Goal: Transaction & Acquisition: Purchase product/service

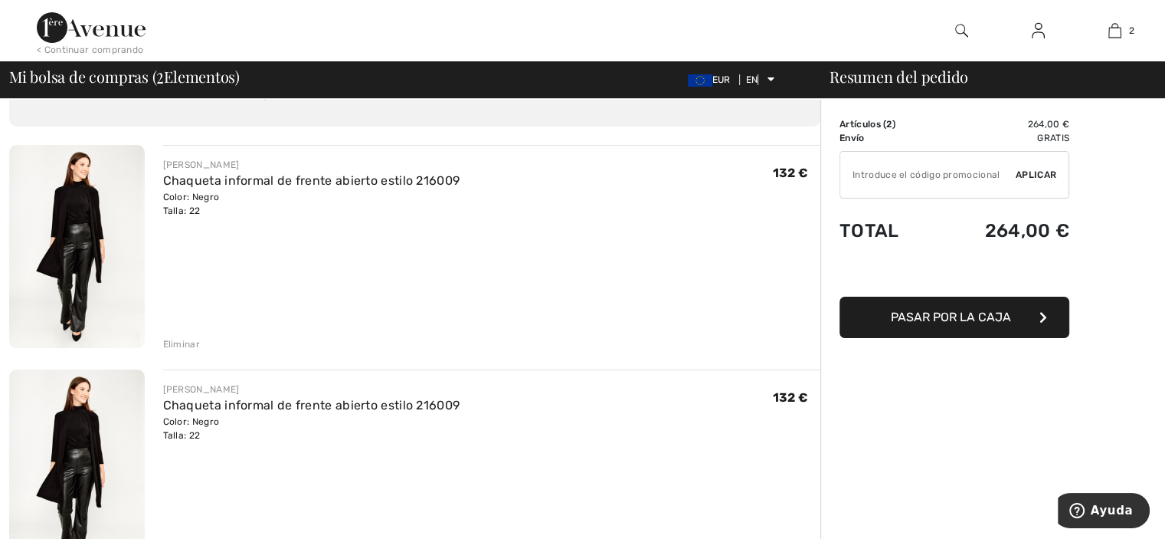
scroll to position [113, 0]
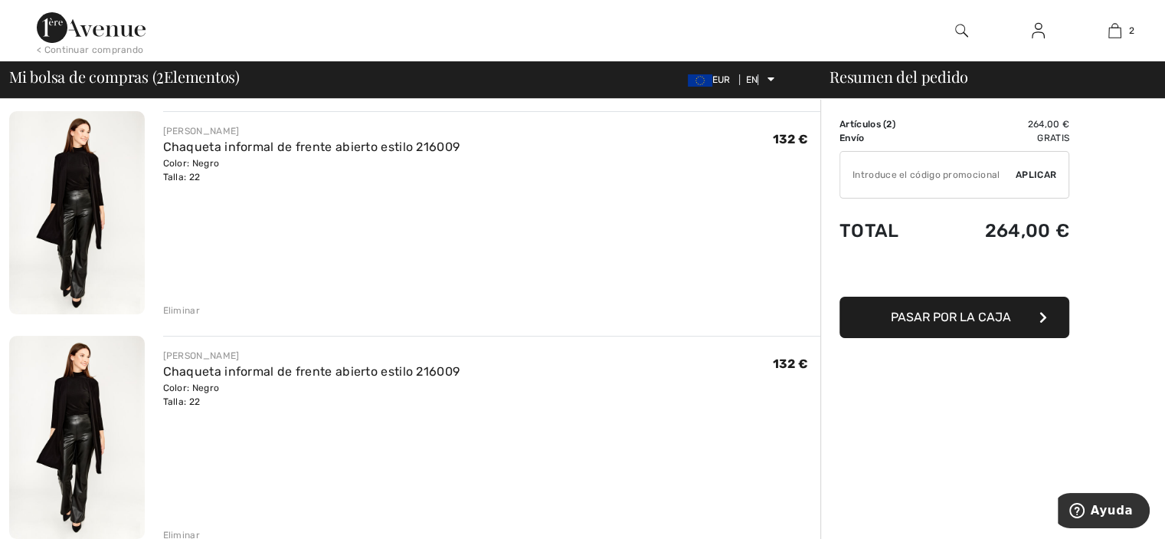
click at [184, 533] on font "Eliminar" at bounding box center [181, 534] width 37 height 11
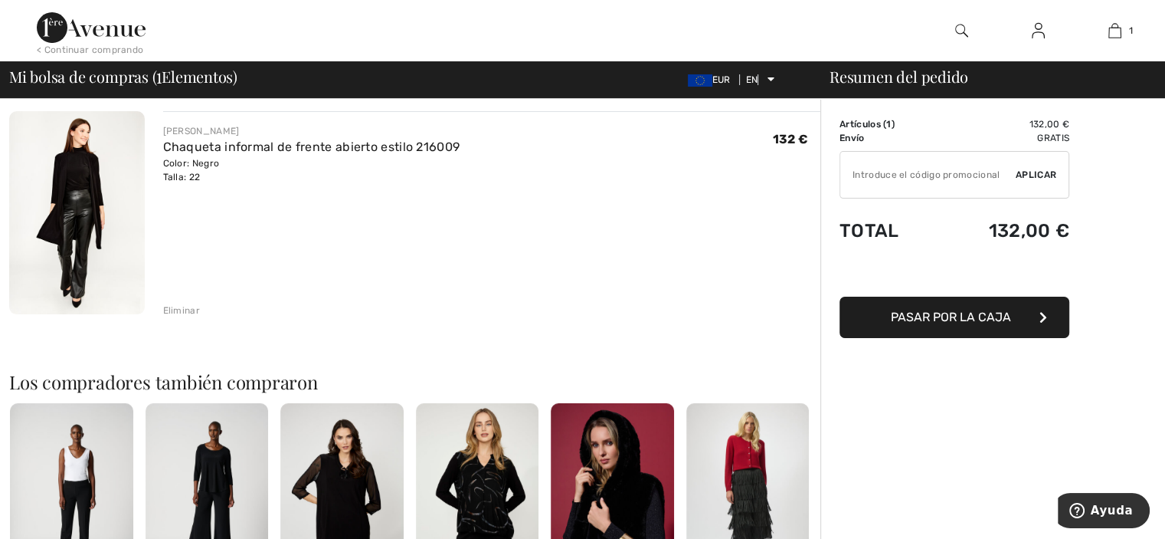
scroll to position [116, 0]
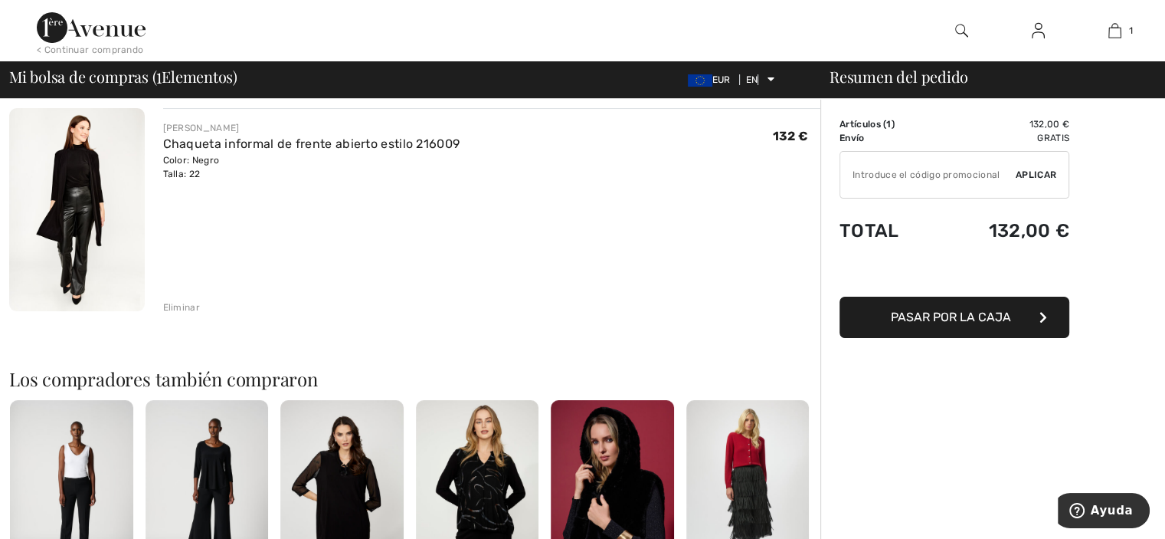
click at [918, 303] on button "Pasar por la caja" at bounding box center [955, 316] width 230 height 41
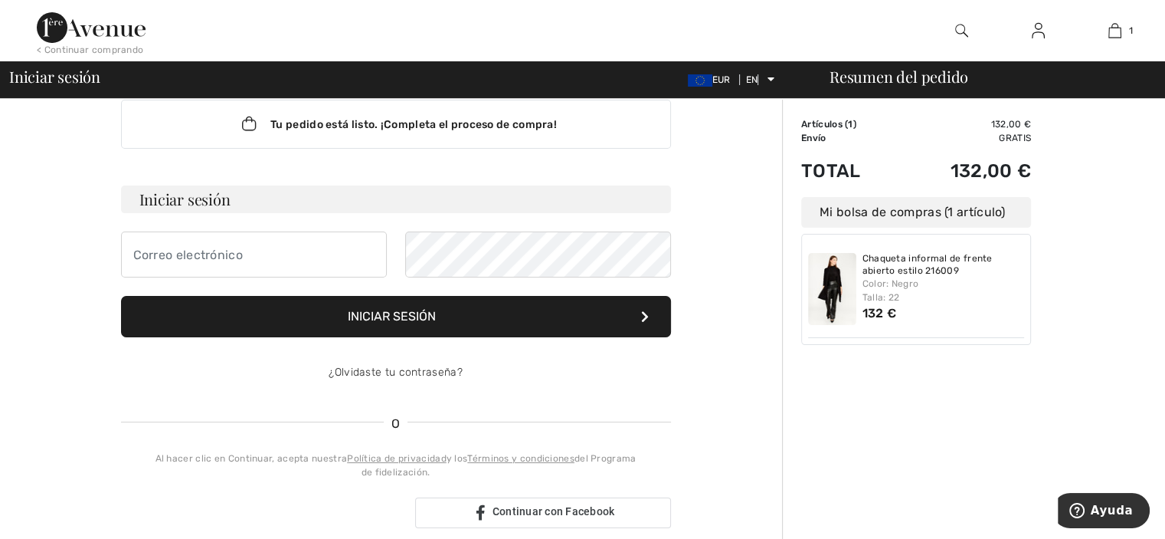
scroll to position [28, 0]
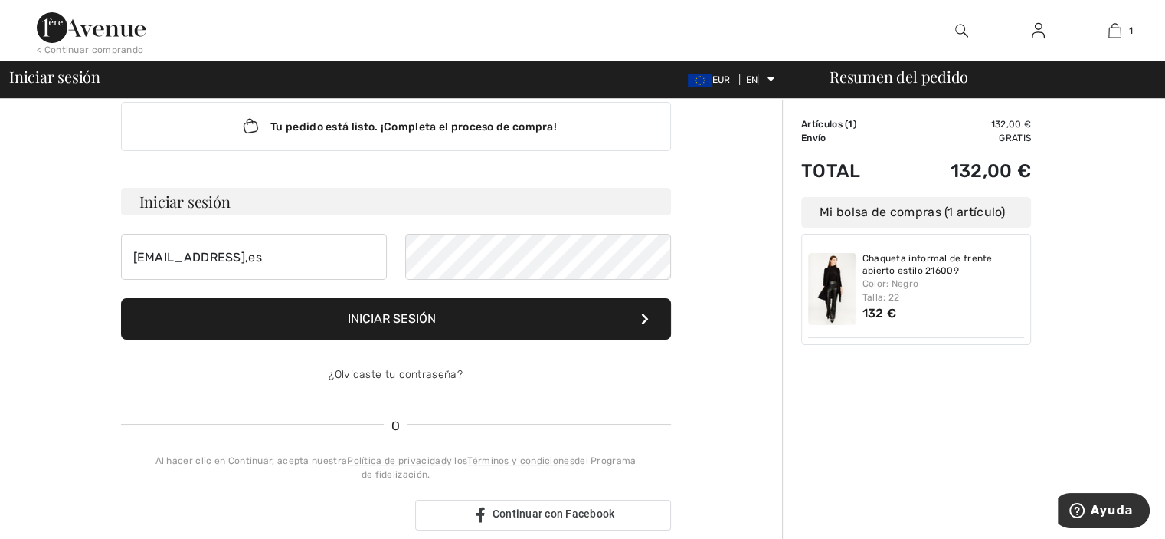
click at [372, 318] on form "Iniciar sesión [EMAIL_ADDRESS],es Iniciar sesión ¿Olvidaste tu contraseña?" at bounding box center [396, 293] width 550 height 210
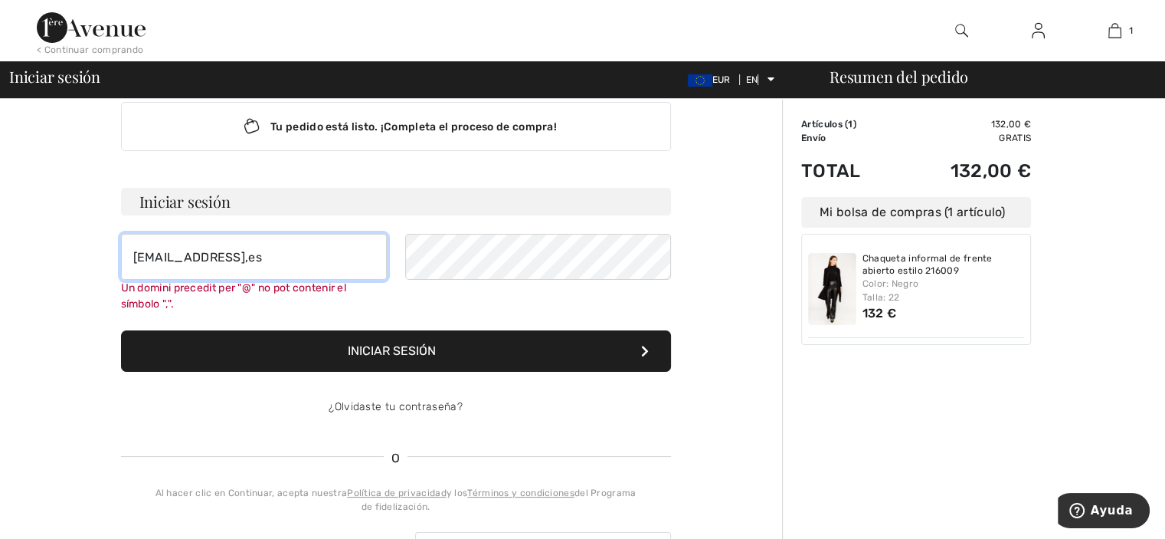
click at [260, 260] on input "[EMAIL_ADDRESS],es" at bounding box center [254, 257] width 266 height 46
click at [585, 333] on button "Iniciar sesión" at bounding box center [396, 350] width 550 height 41
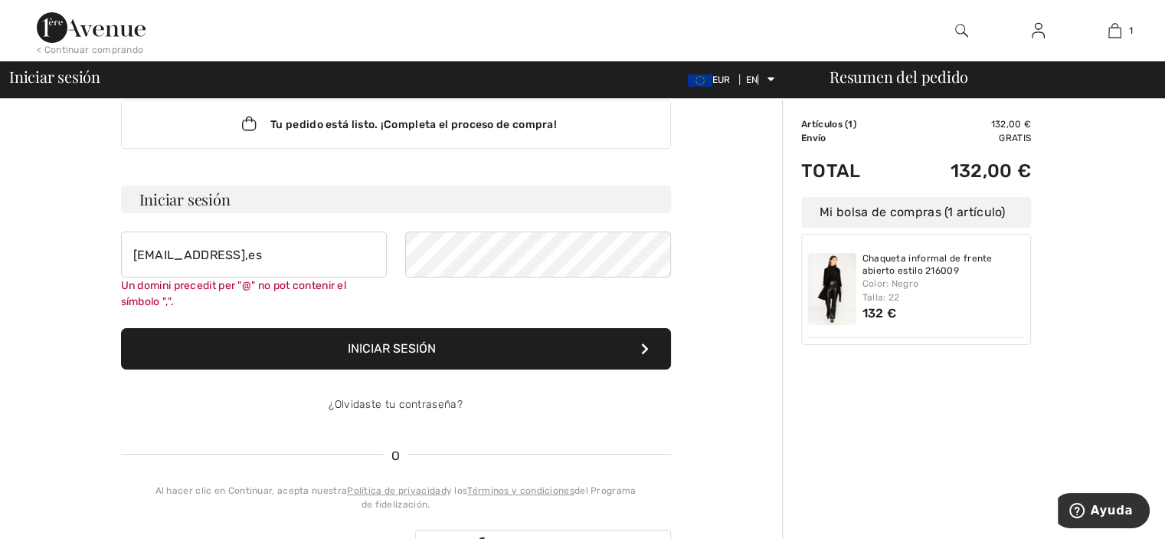
scroll to position [138, 0]
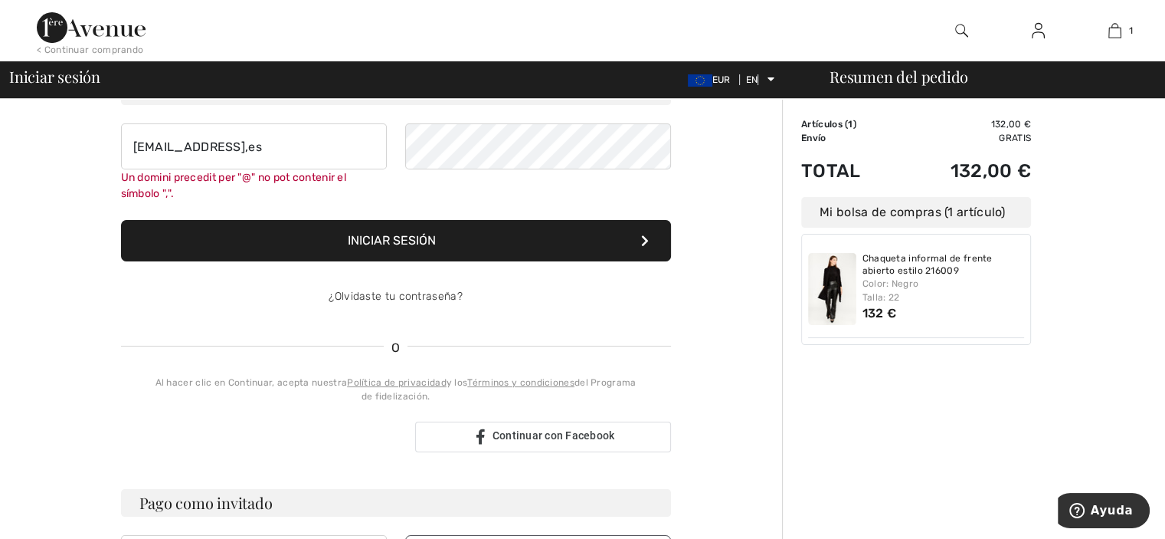
click at [626, 293] on div "¿Olvidaste tu contraseña?" at bounding box center [396, 297] width 550 height 46
click at [654, 224] on button "Iniciar sesión" at bounding box center [396, 240] width 550 height 41
click at [519, 235] on button "Iniciar sesión" at bounding box center [396, 240] width 550 height 41
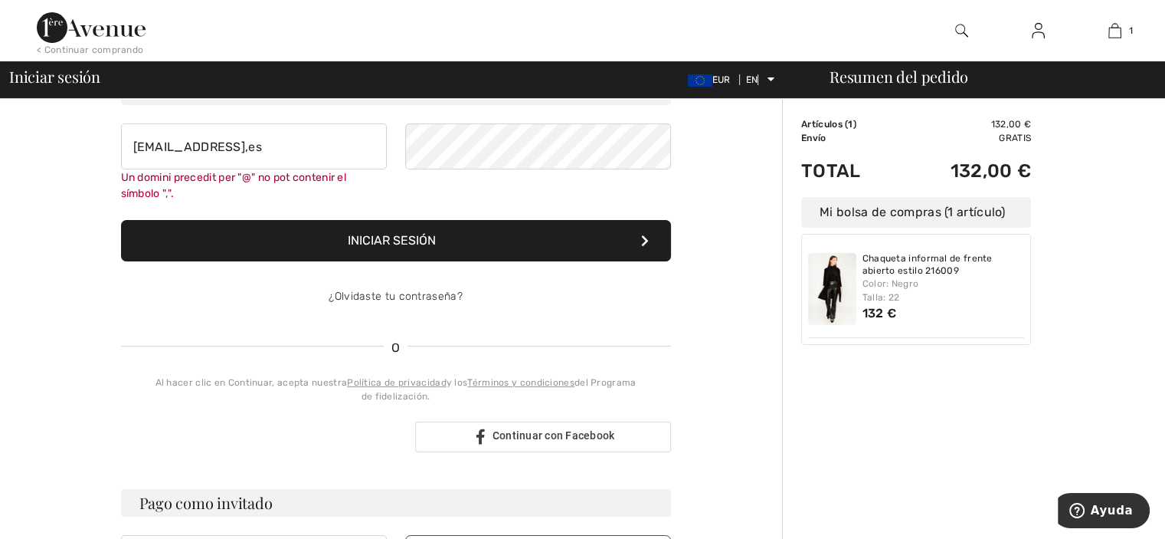
click at [643, 234] on icon at bounding box center [645, 240] width 8 height 12
click at [654, 212] on form "Iniciar sesión mrosator@yahoo,es Un domini precedit per "@" no pot contenir el …" at bounding box center [396, 198] width 550 height 242
click at [668, 194] on div at bounding box center [538, 162] width 266 height 78
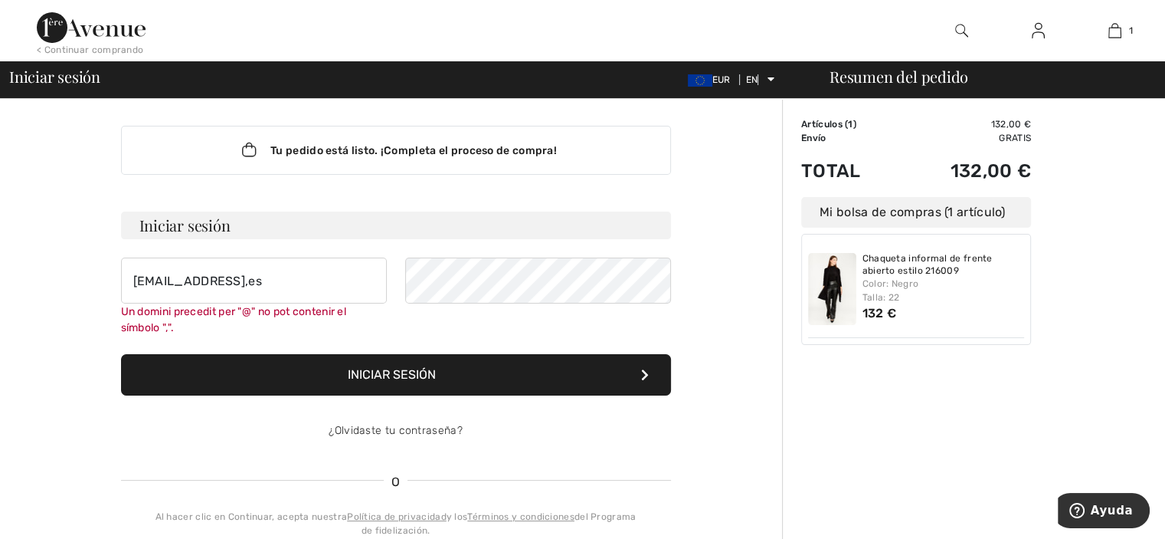
scroll to position [0, 0]
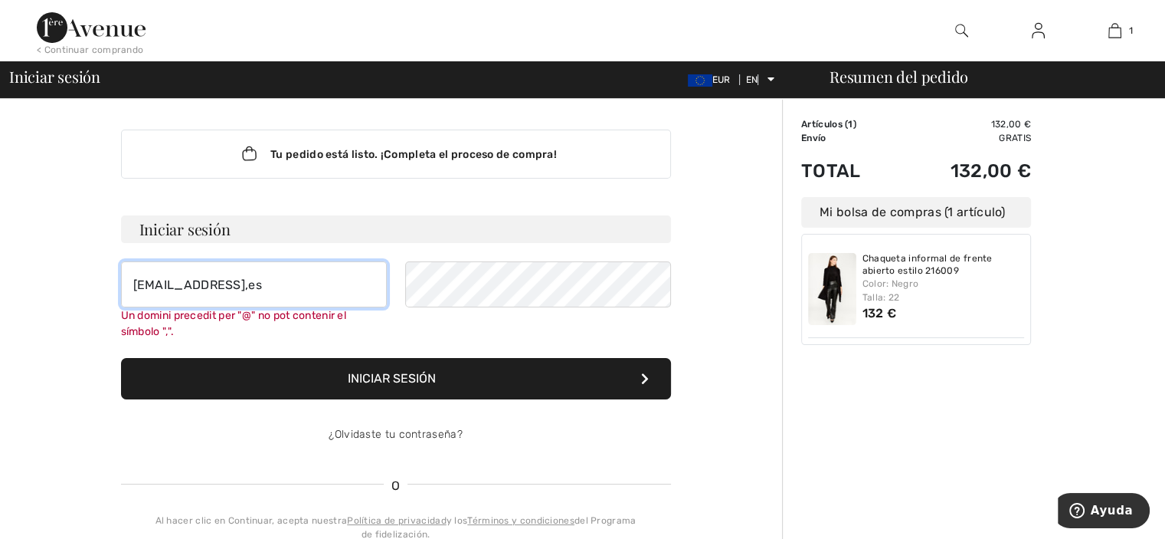
click at [258, 286] on input "mrosator@yahoo,es" at bounding box center [254, 284] width 266 height 46
type input "m"
click at [257, 280] on input "mrosator@yahoo,es" at bounding box center [254, 284] width 266 height 46
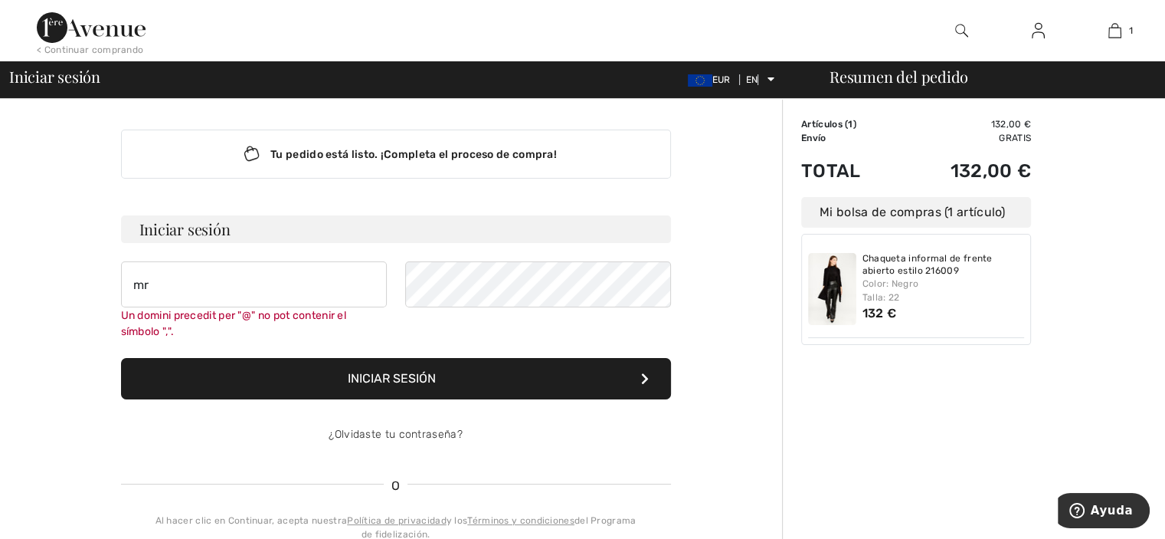
type input "m"
click at [245, 288] on input "email" at bounding box center [254, 284] width 266 height 46
type input "mrosator@yahoo.es"
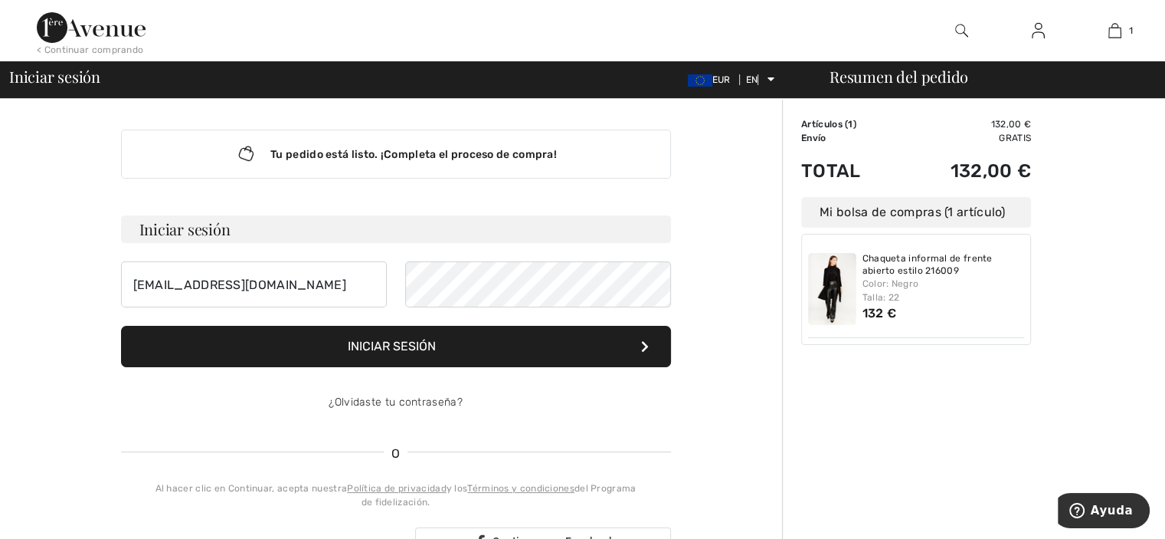
click at [377, 382] on form "Iniciar sesión mrosator@yahoo.es Iniciar sesión ¿Olvidaste tu contraseña?" at bounding box center [396, 320] width 550 height 210
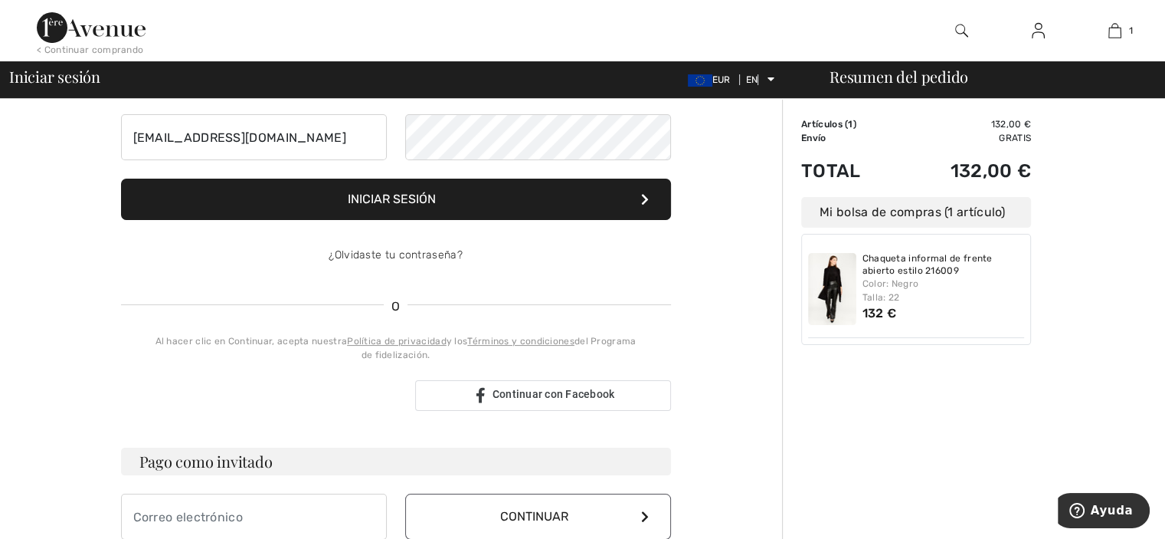
click at [536, 210] on button "Iniciar sesión" at bounding box center [396, 199] width 550 height 41
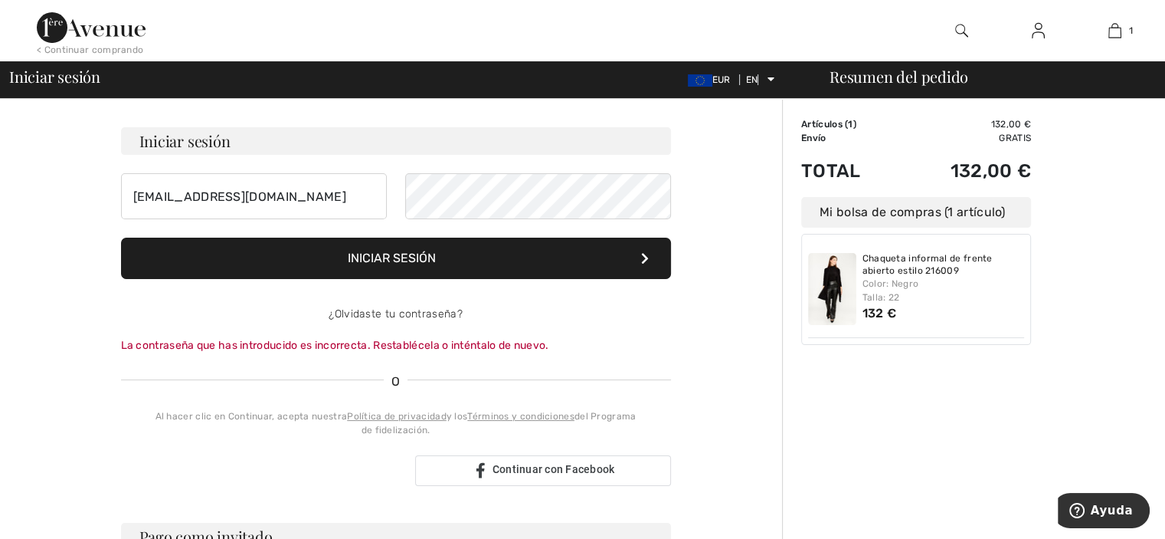
scroll to position [89, 0]
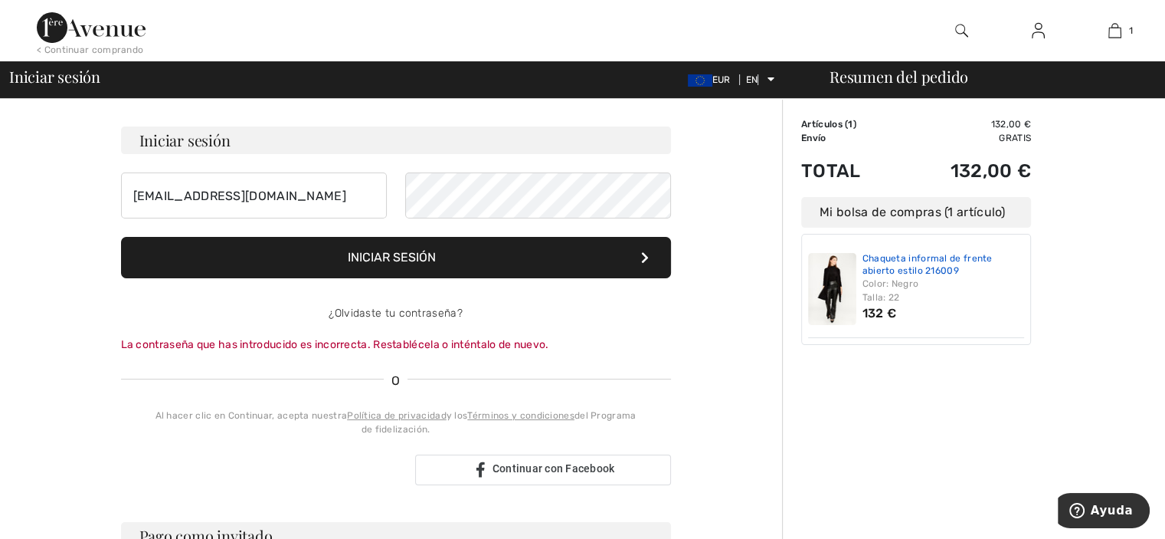
click at [916, 270] on font "Chaqueta informal de frente abierto estilo 216009" at bounding box center [928, 264] width 130 height 23
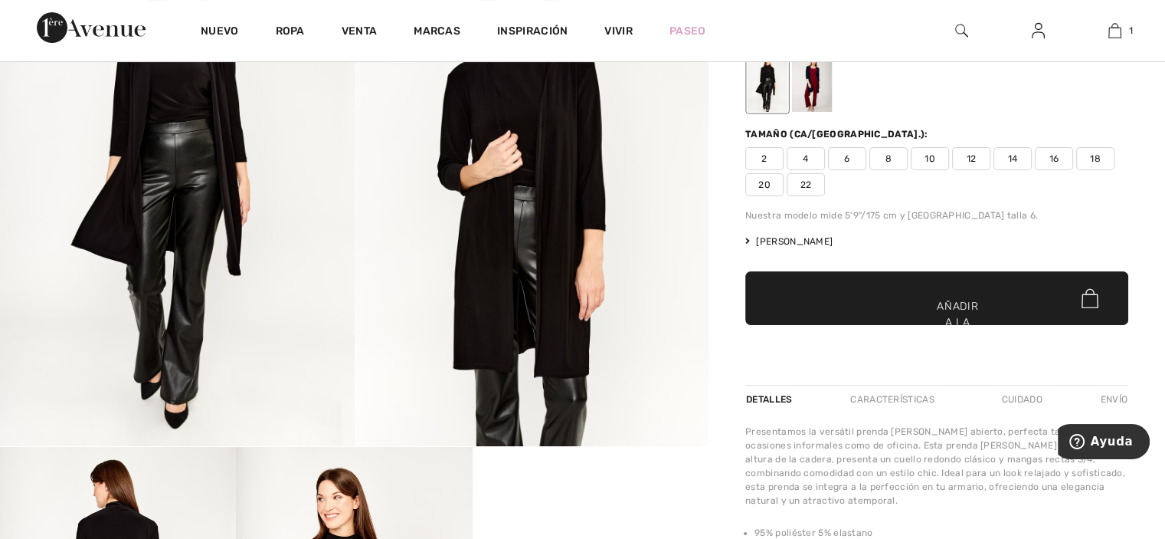
scroll to position [181, 0]
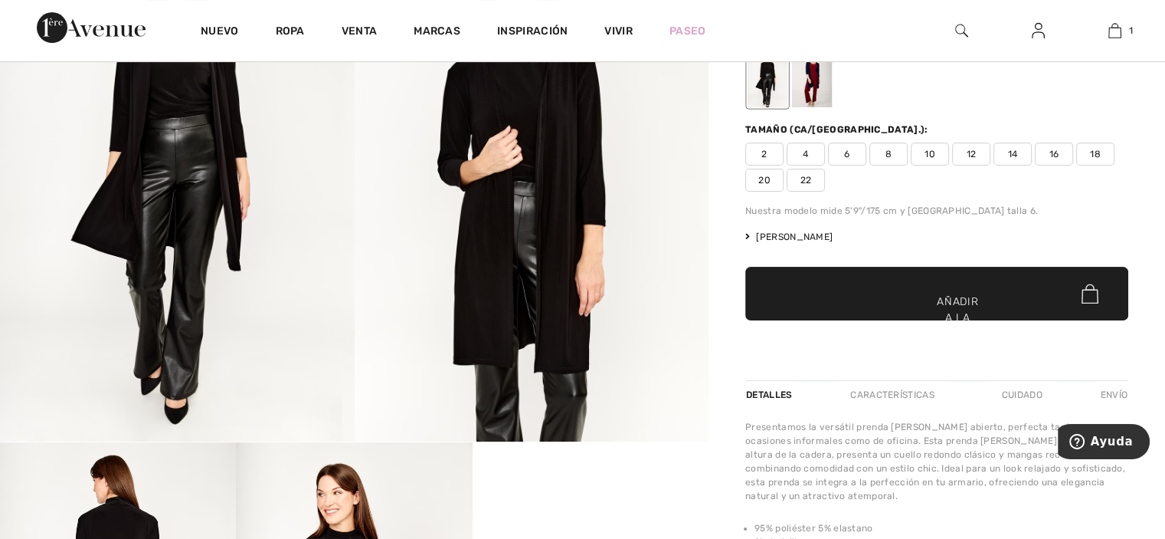
click at [803, 175] on font "22" at bounding box center [806, 180] width 11 height 11
click at [912, 290] on span "✔ Añadido al carrito Añadir a la bolsa" at bounding box center [936, 294] width 383 height 54
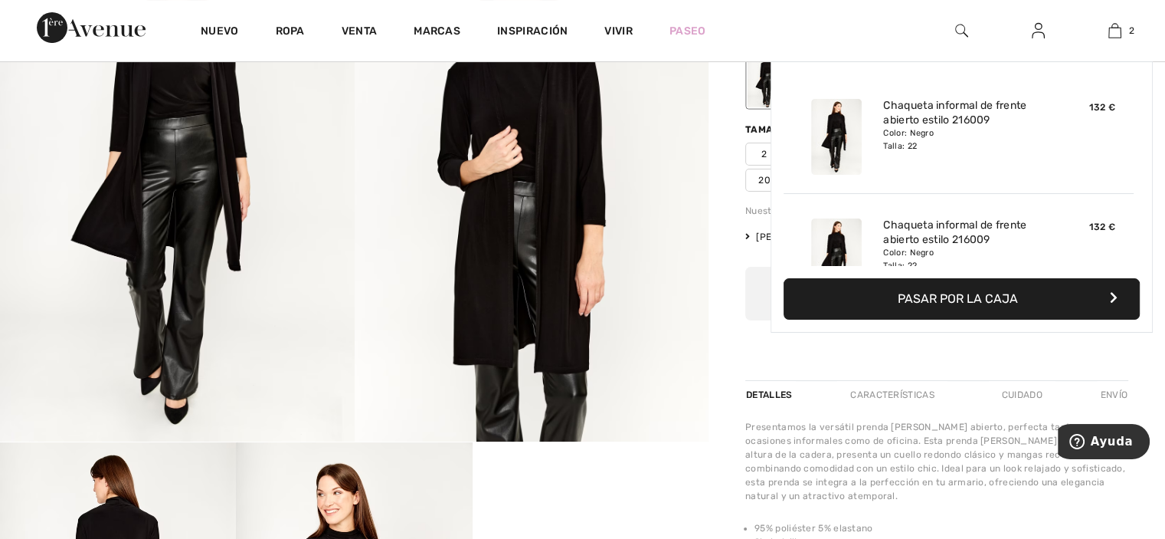
scroll to position [47, 0]
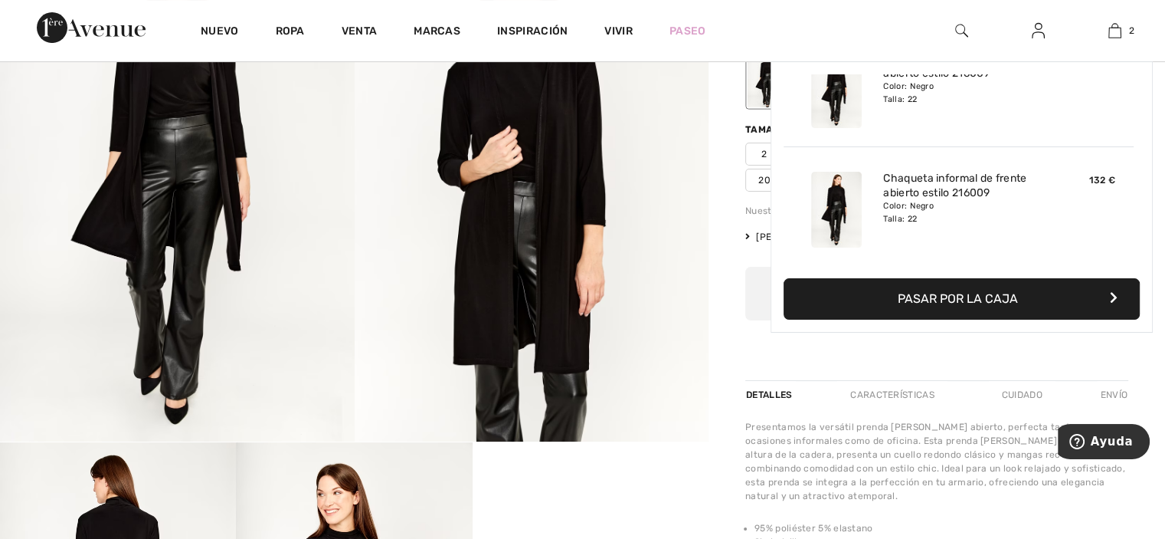
click at [912, 290] on button "Pasar por la caja" at bounding box center [962, 298] width 356 height 41
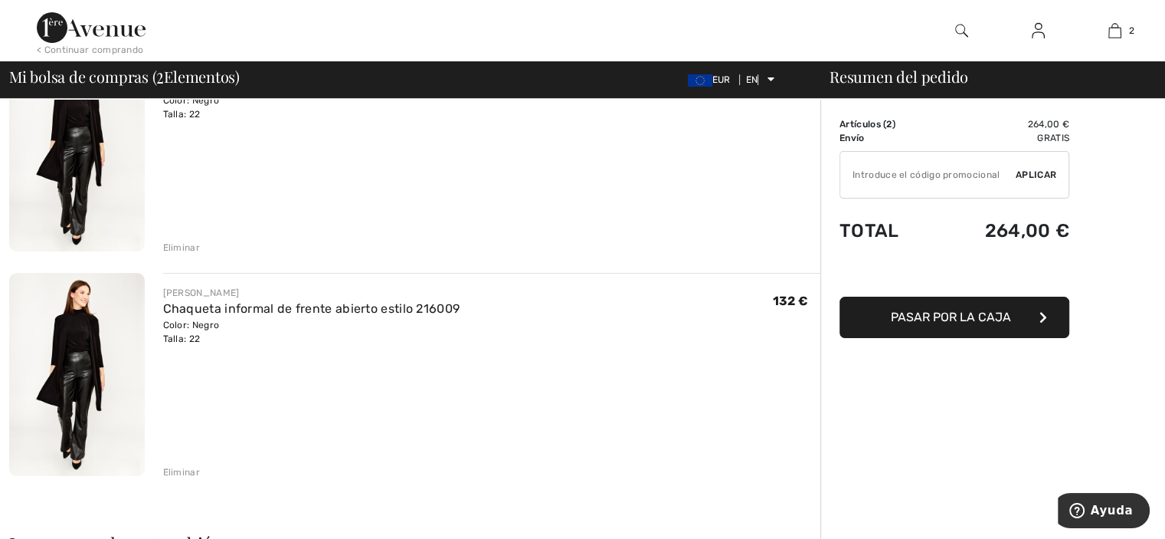
scroll to position [178, 0]
click at [184, 465] on font "Eliminar" at bounding box center [181, 470] width 37 height 11
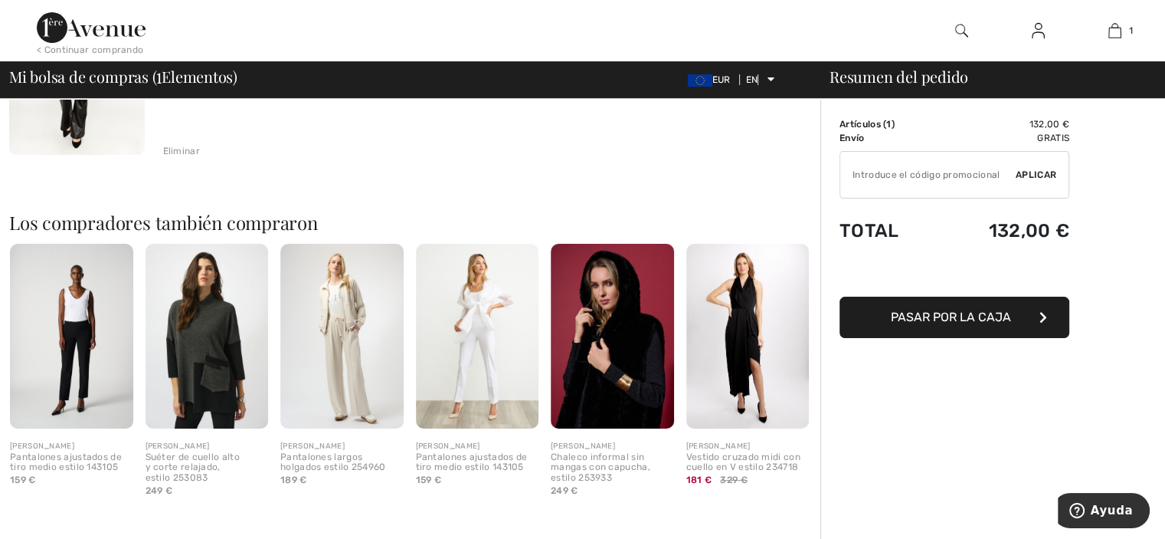
scroll to position [273, 0]
click at [899, 310] on font "Pasar por la caja" at bounding box center [951, 317] width 120 height 15
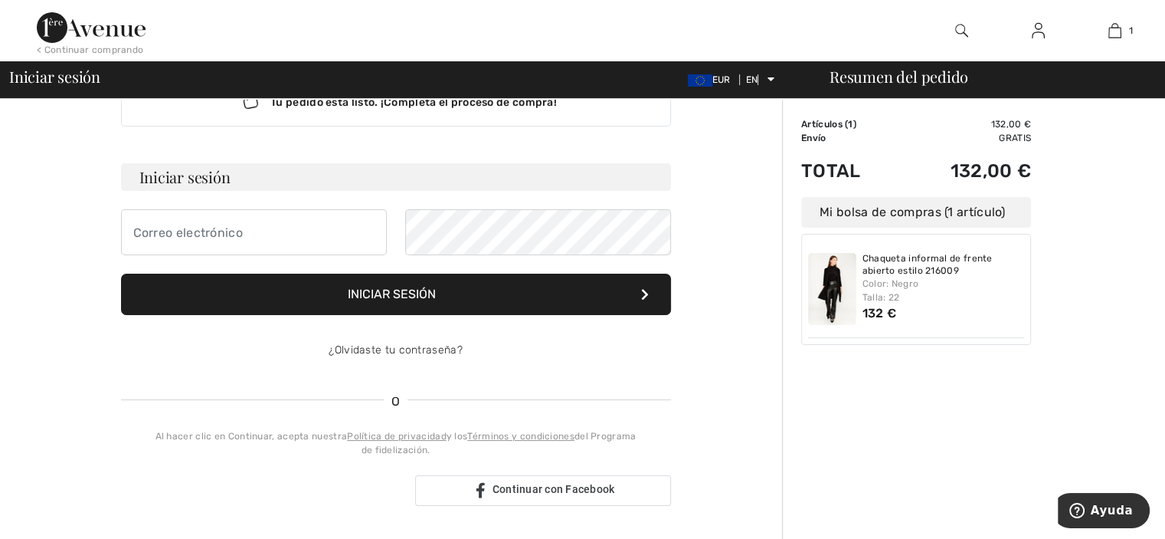
scroll to position [51, 0]
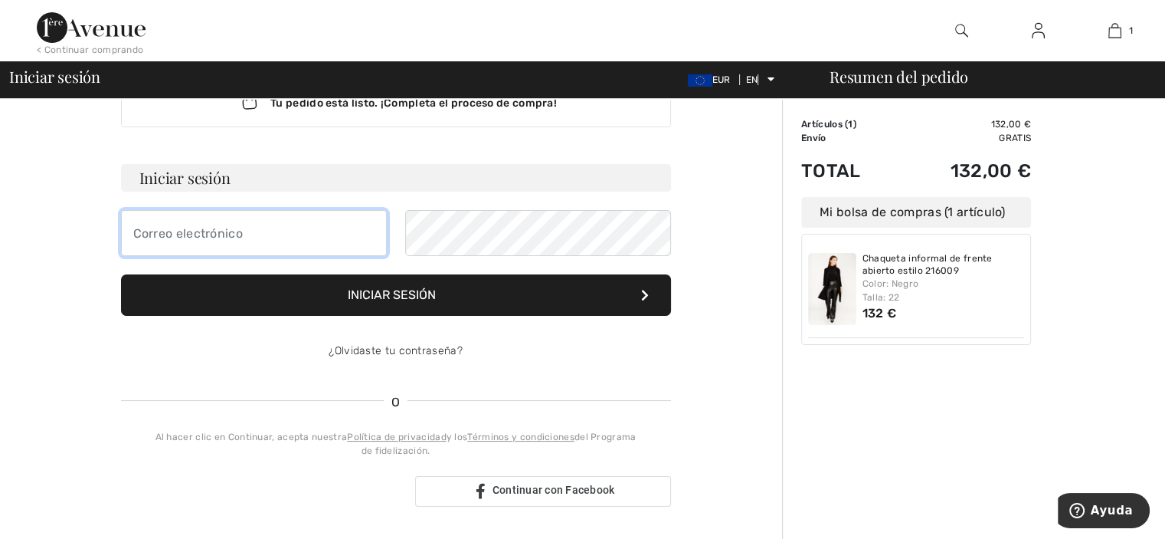
type input "[EMAIL_ADDRESS],es"
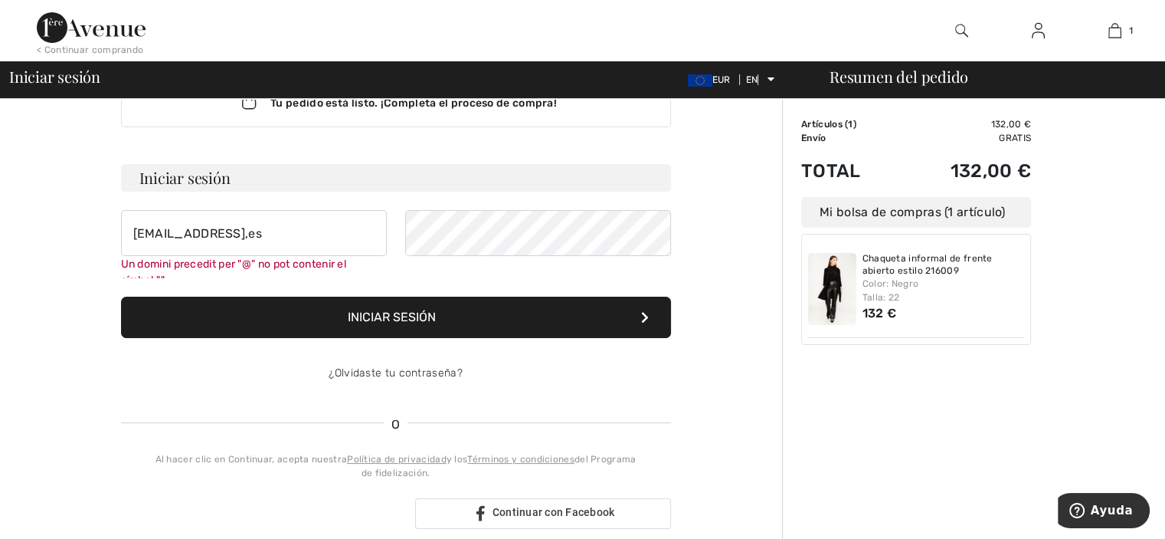
click at [778, 125] on div "Tu pedido está listo. ¡Completa el proceso de compra! Iniciar sesión mrosator@y…" at bounding box center [395, 512] width 773 height 928
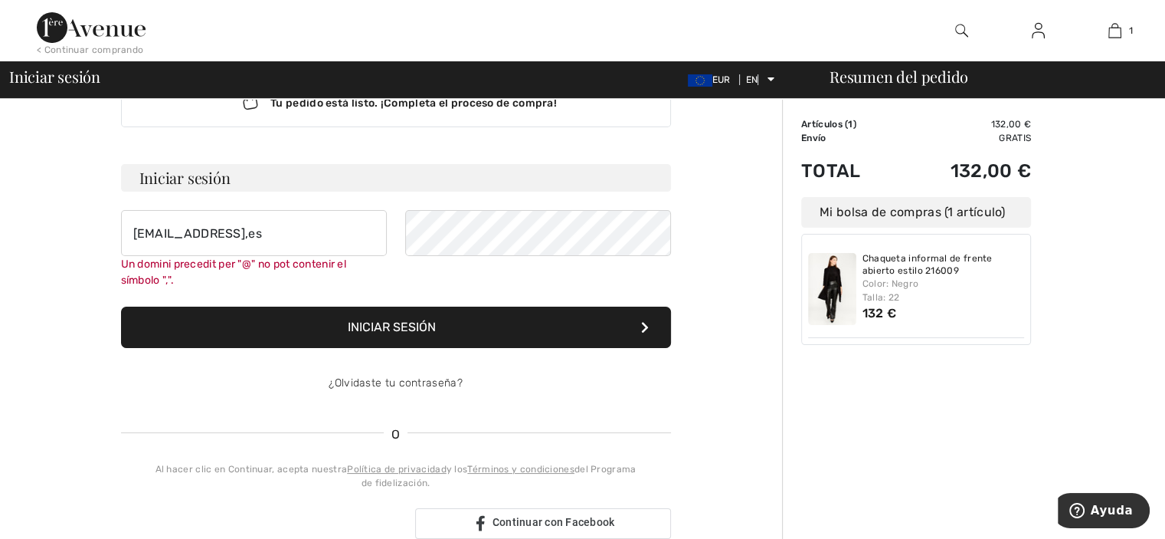
click at [778, 125] on div "Tu pedido está listo. ¡Completa el proceso de compra! Iniciar sesión mrosator@y…" at bounding box center [395, 517] width 773 height 938
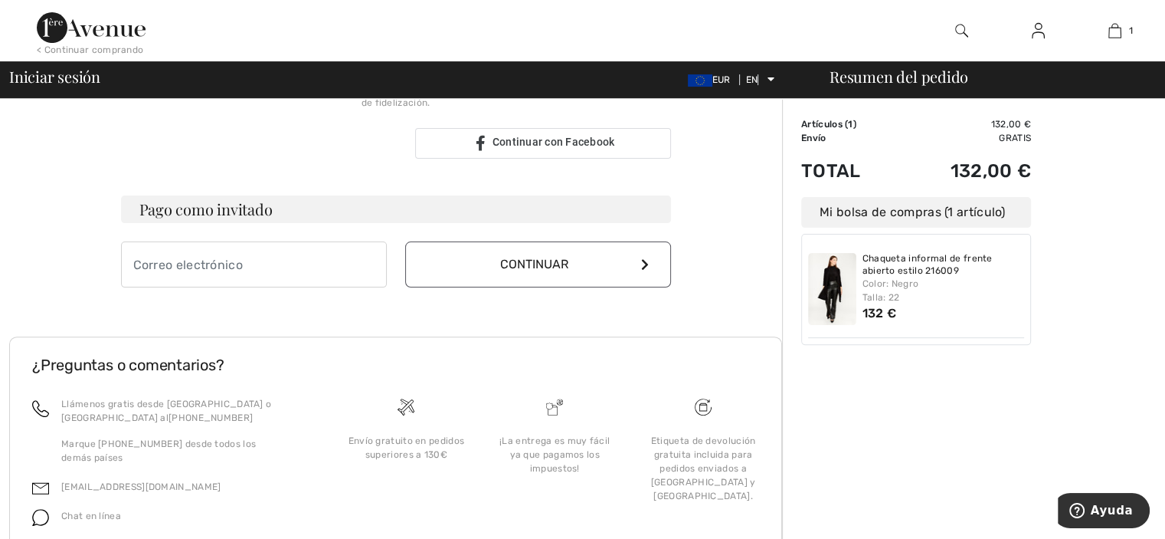
scroll to position [483, 0]
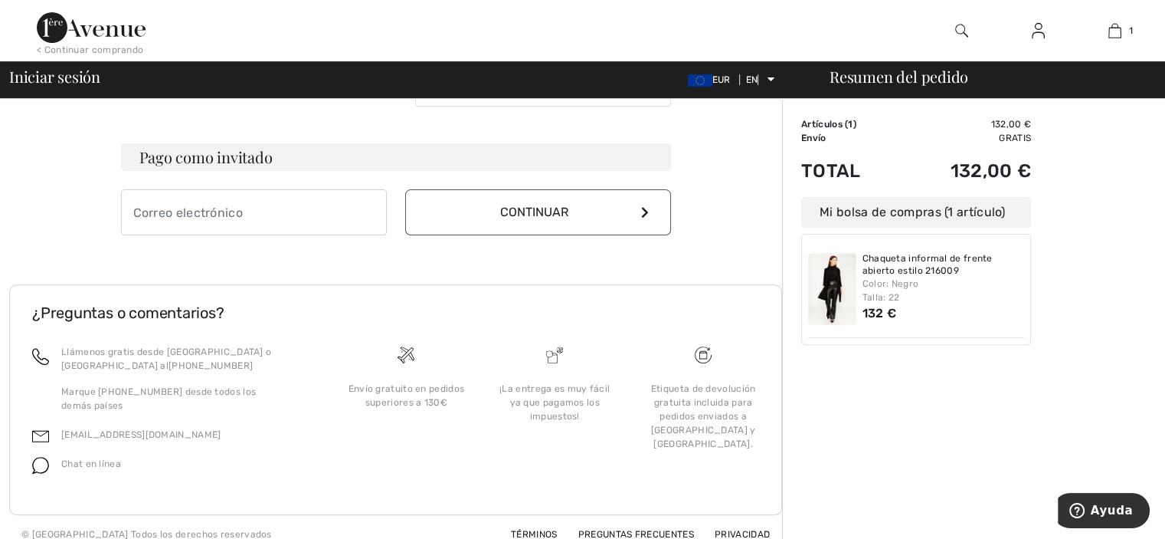
click at [542, 205] on button "Continuar" at bounding box center [538, 212] width 266 height 46
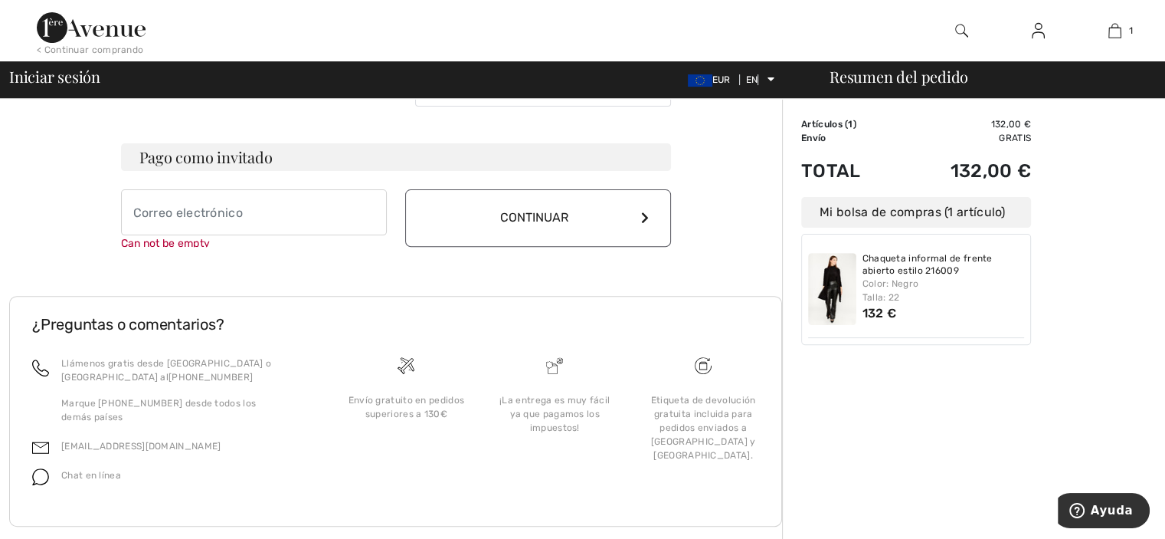
scroll to position [500, 0]
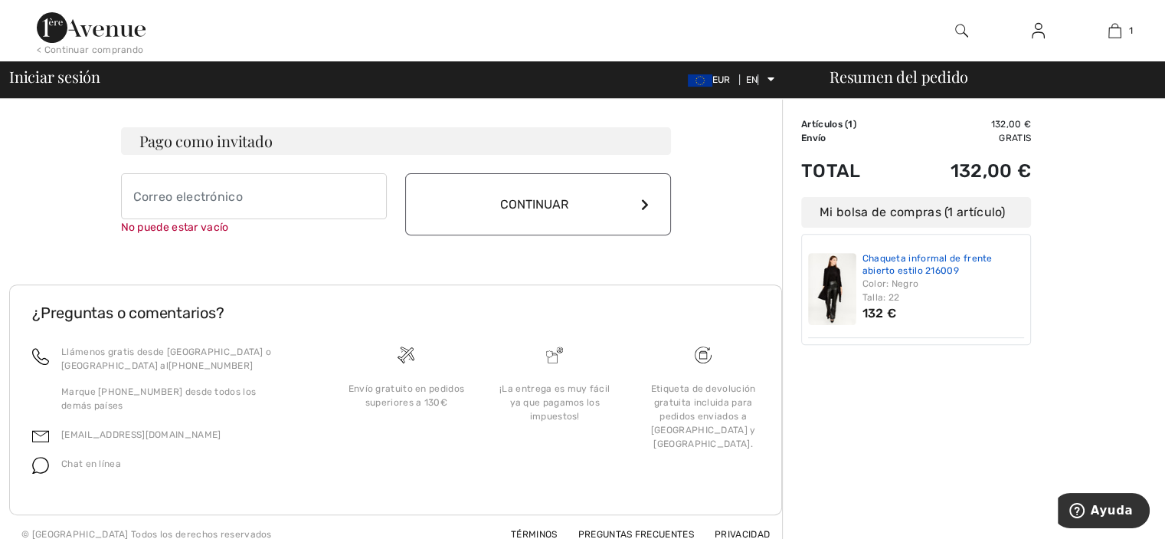
click at [867, 275] on font "Chaqueta informal de frente abierto estilo 216009" at bounding box center [928, 264] width 130 height 23
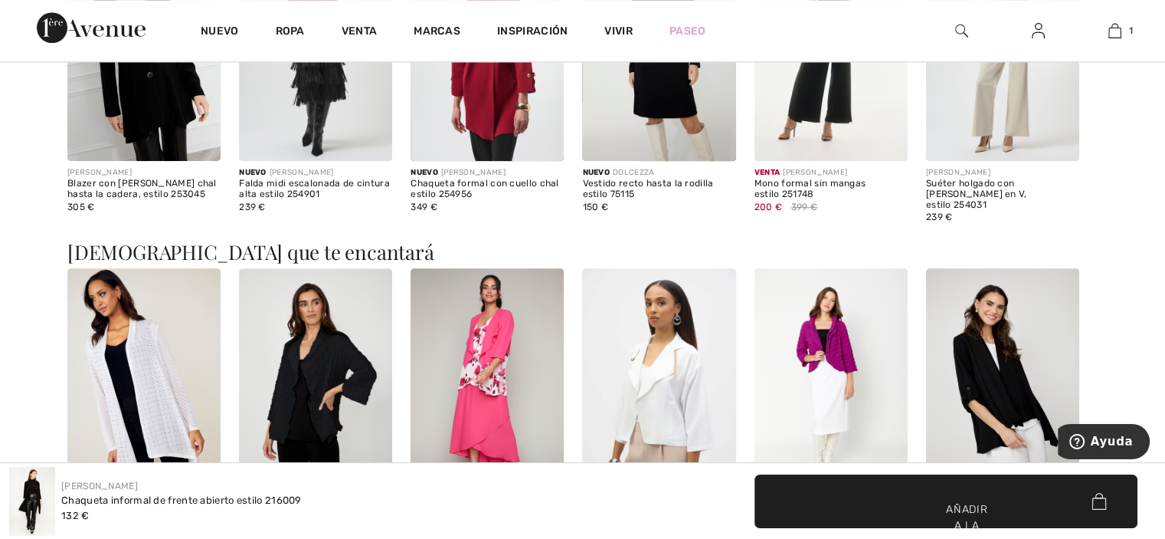
scroll to position [1399, 0]
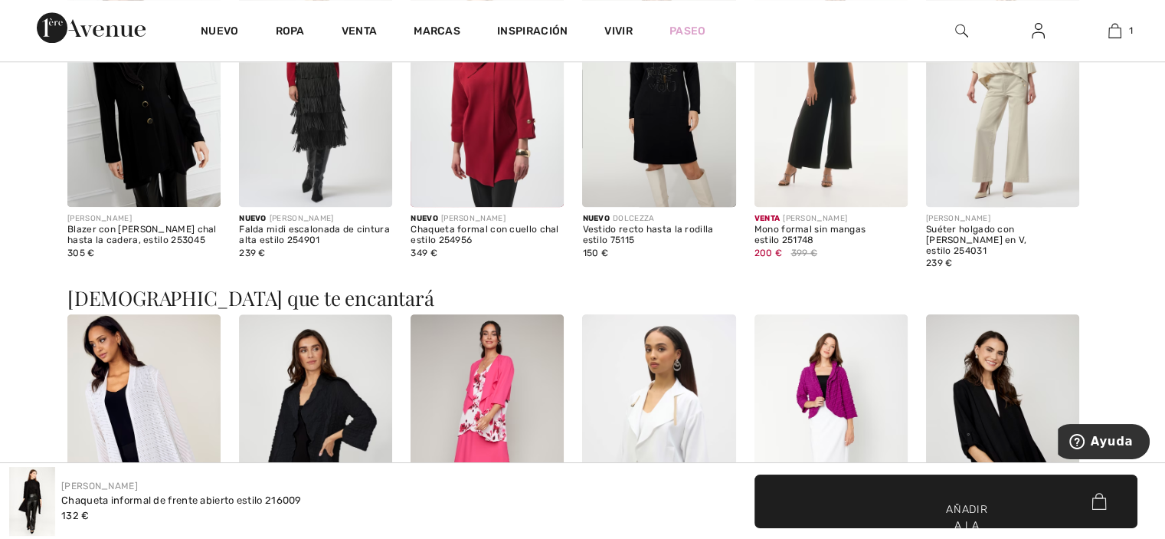
click at [214, 536] on div "Frank Lyman Chaqueta informal de frente abierto estilo 216009 132 € ✔ Añadido a…" at bounding box center [582, 501] width 1165 height 76
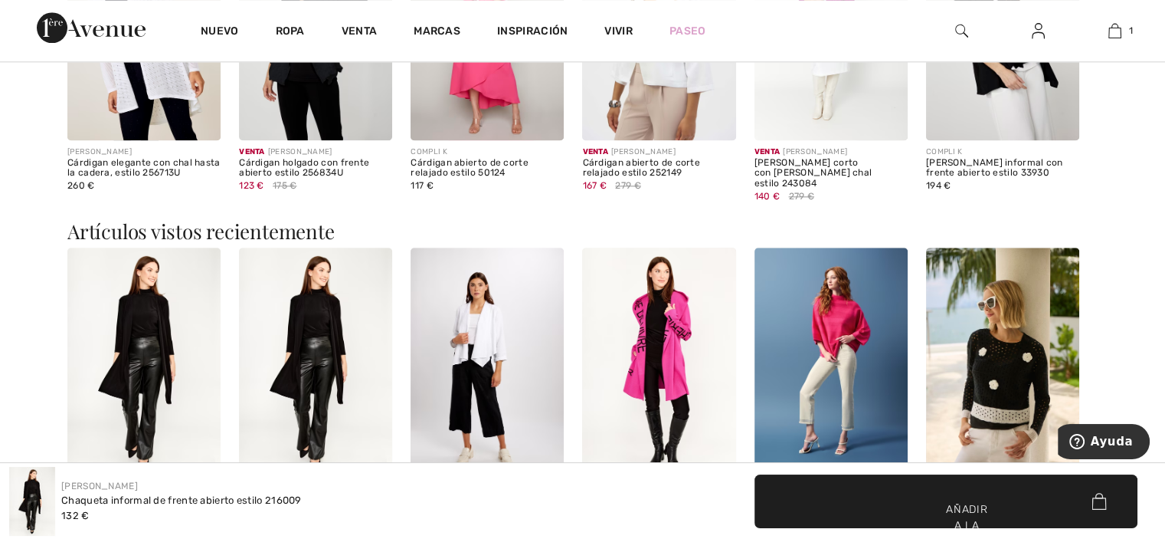
scroll to position [1823, 0]
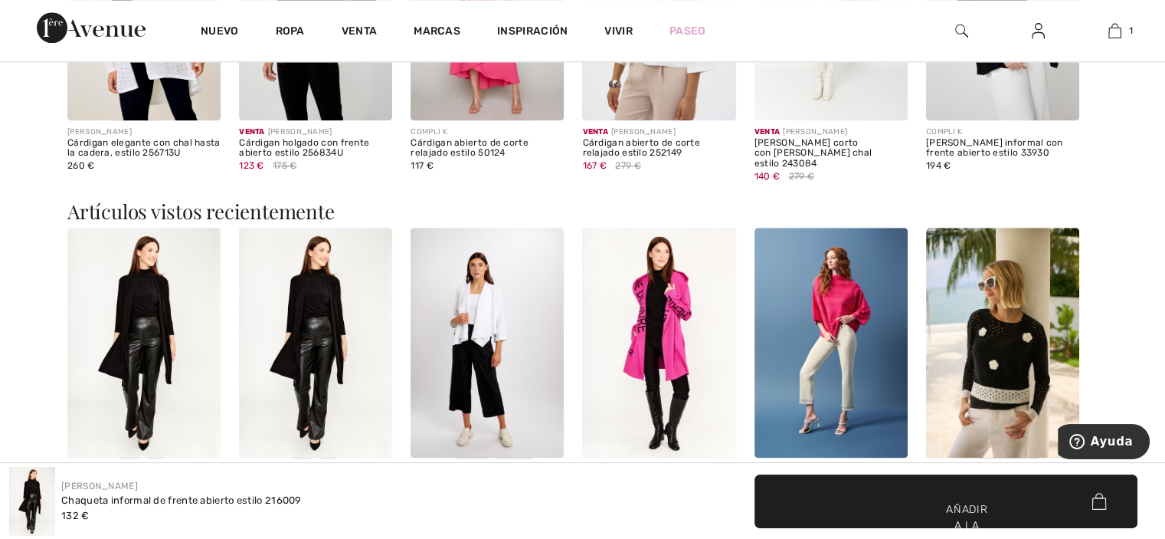
click at [493, 286] on img at bounding box center [487, 343] width 153 height 230
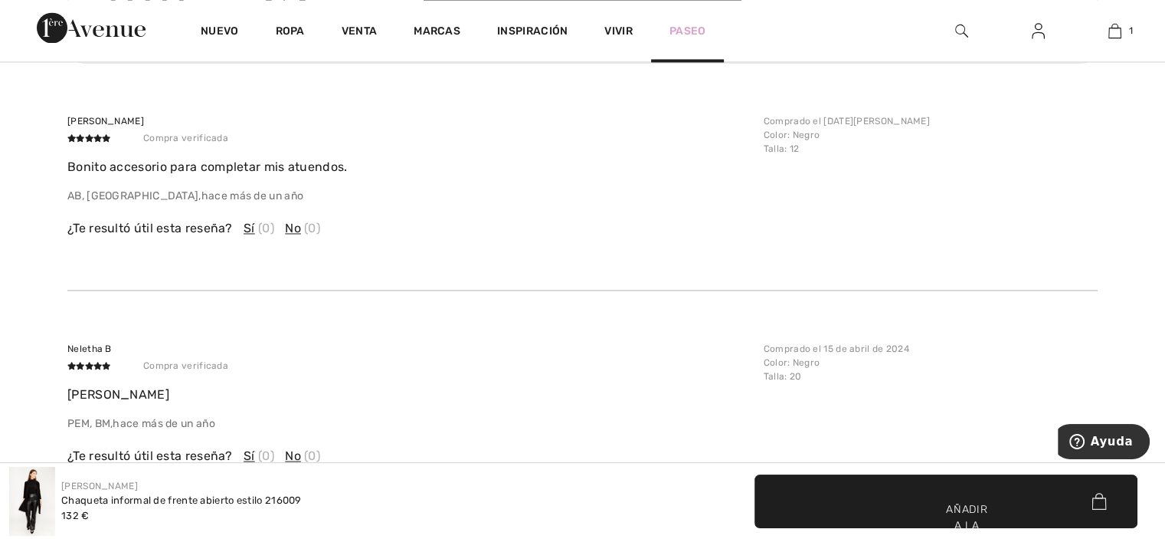
scroll to position [2432, 0]
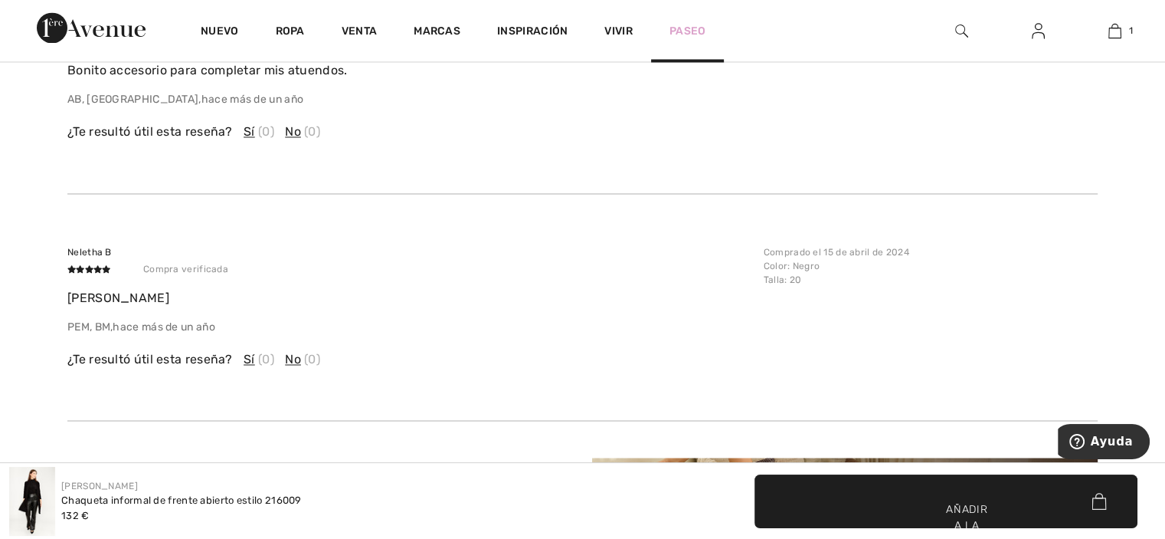
click at [686, 45] on div "Paseo" at bounding box center [688, 30] width 74 height 63
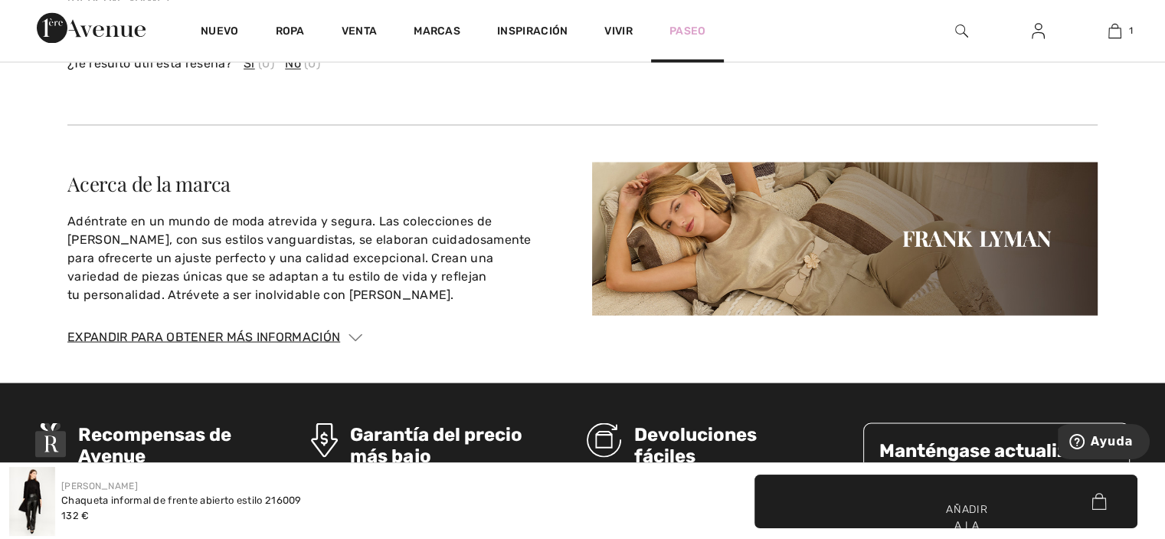
scroll to position [2819, 0]
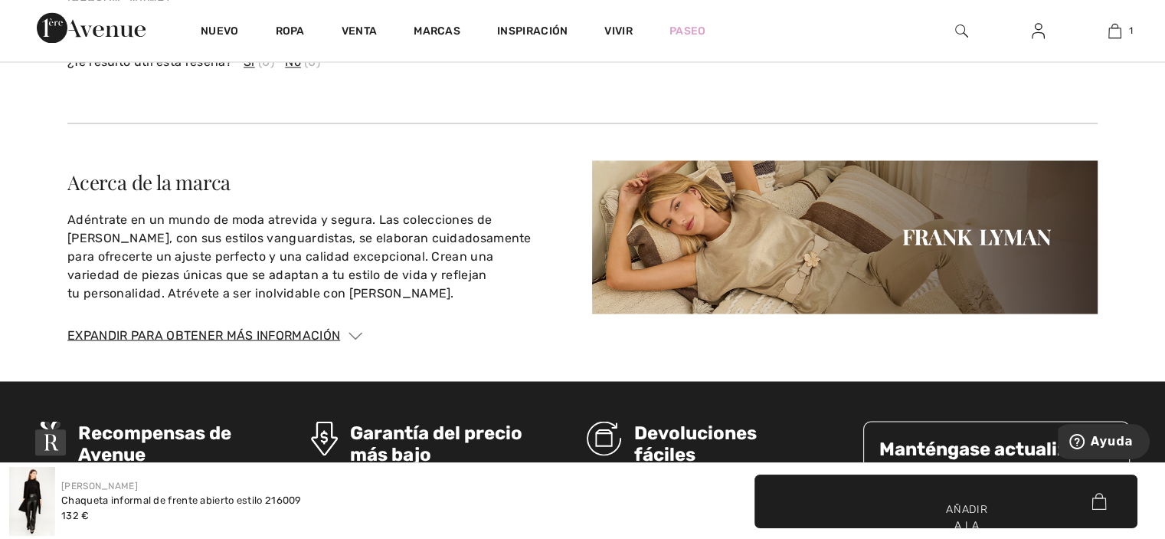
click at [968, 509] on font "Añadir a la bolsa" at bounding box center [966, 525] width 41 height 48
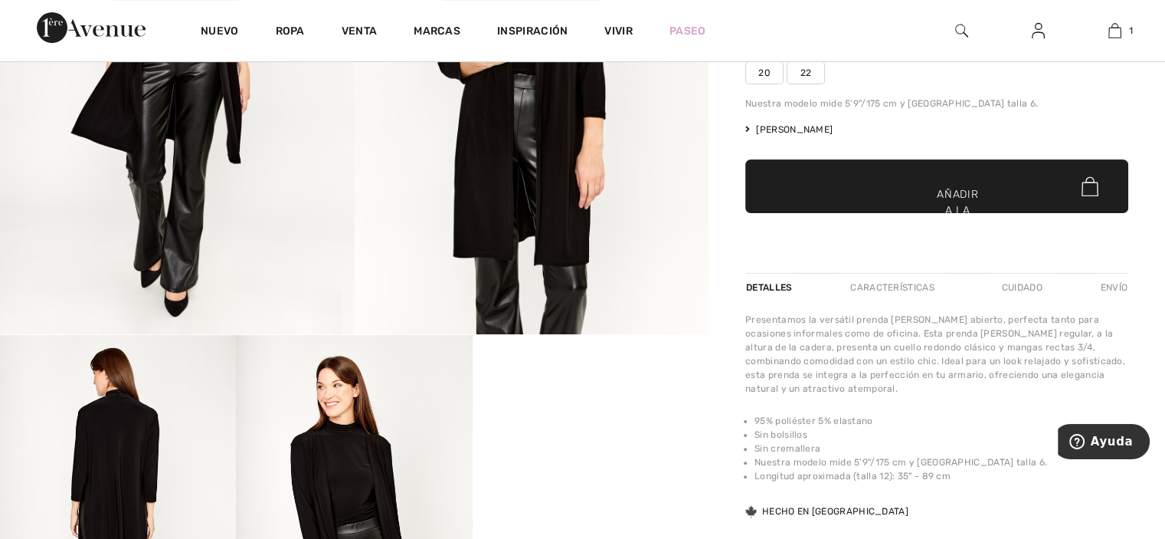
scroll to position [181, 0]
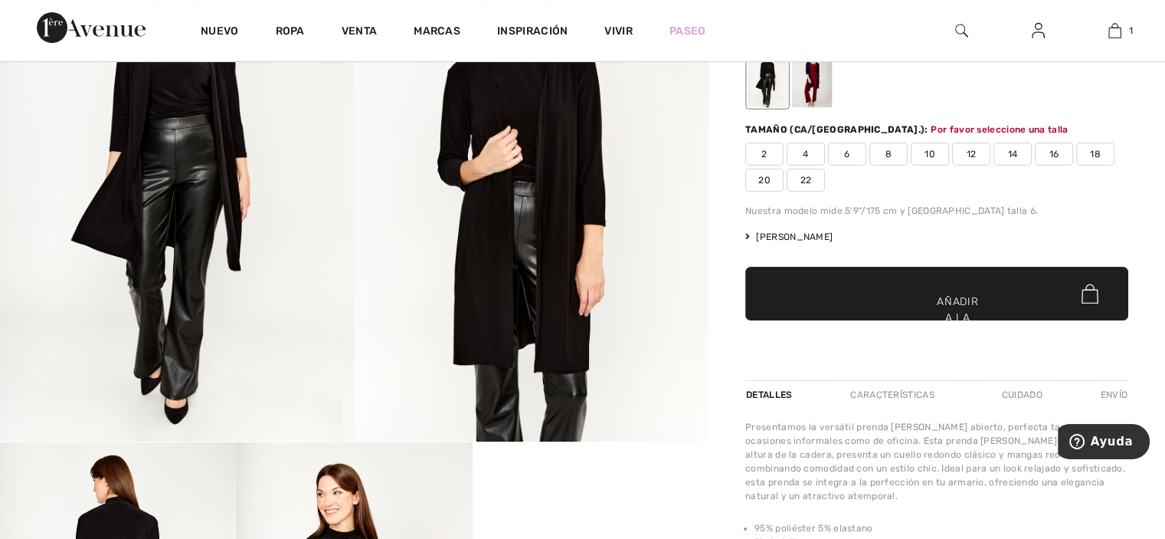
click at [801, 181] on font "22" at bounding box center [806, 180] width 11 height 11
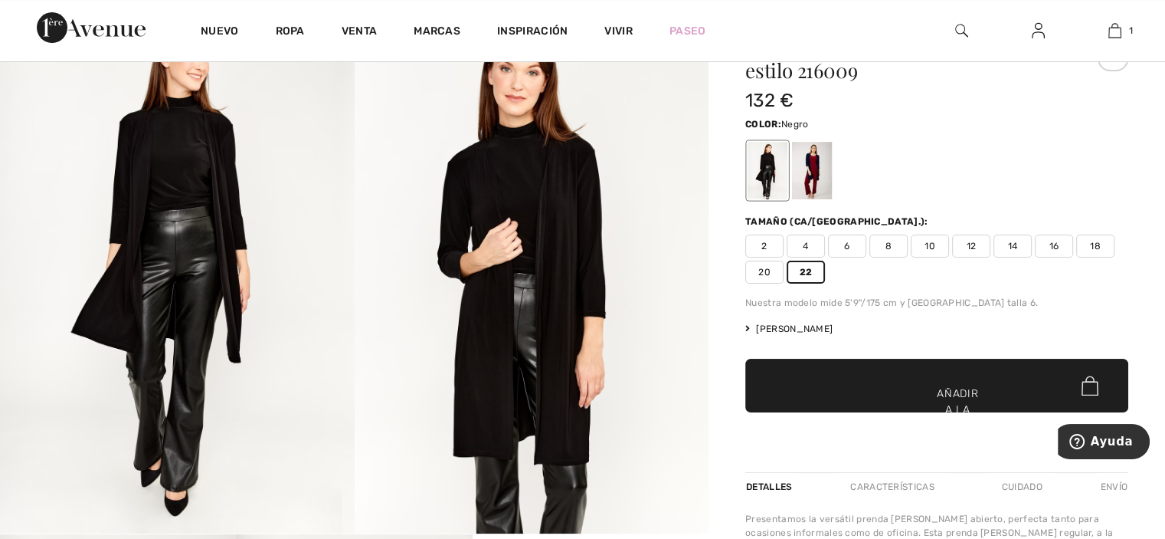
scroll to position [97, 0]
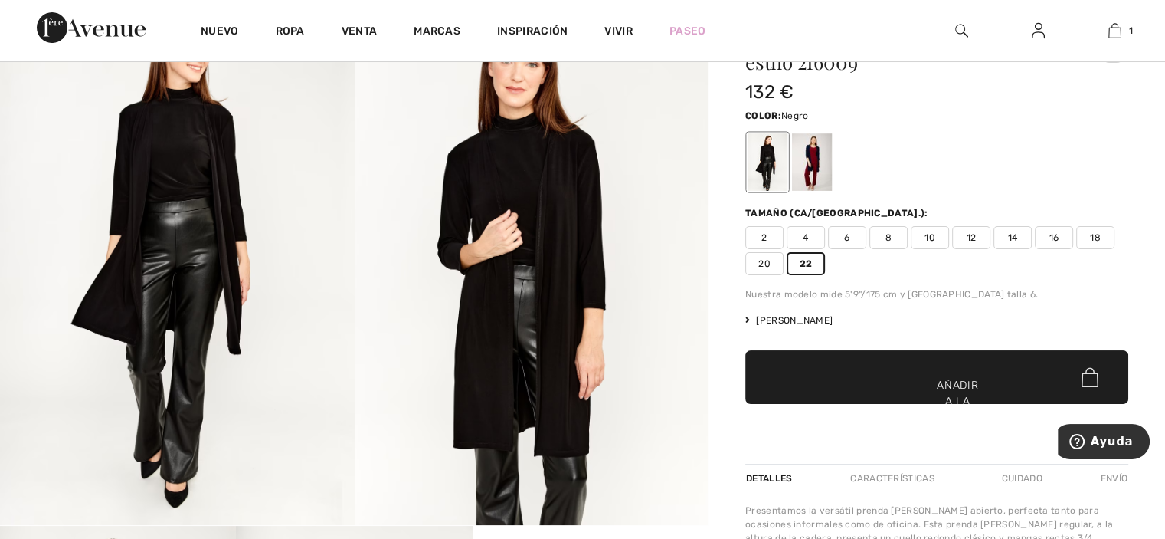
click at [1088, 156] on div at bounding box center [936, 162] width 383 height 64
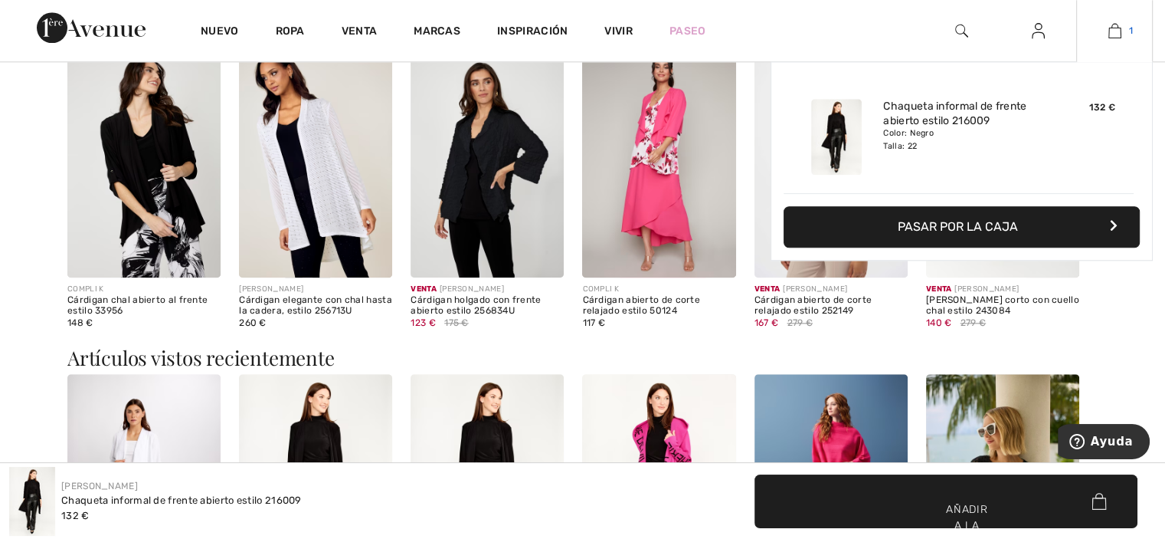
scroll to position [1581, 0]
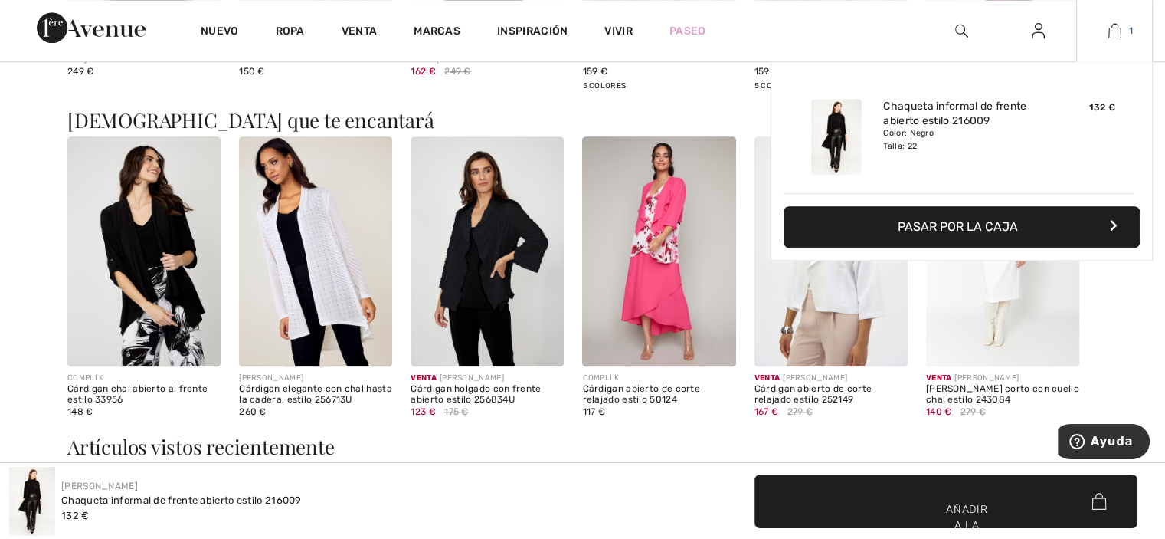
click at [1119, 25] on img at bounding box center [1115, 30] width 13 height 18
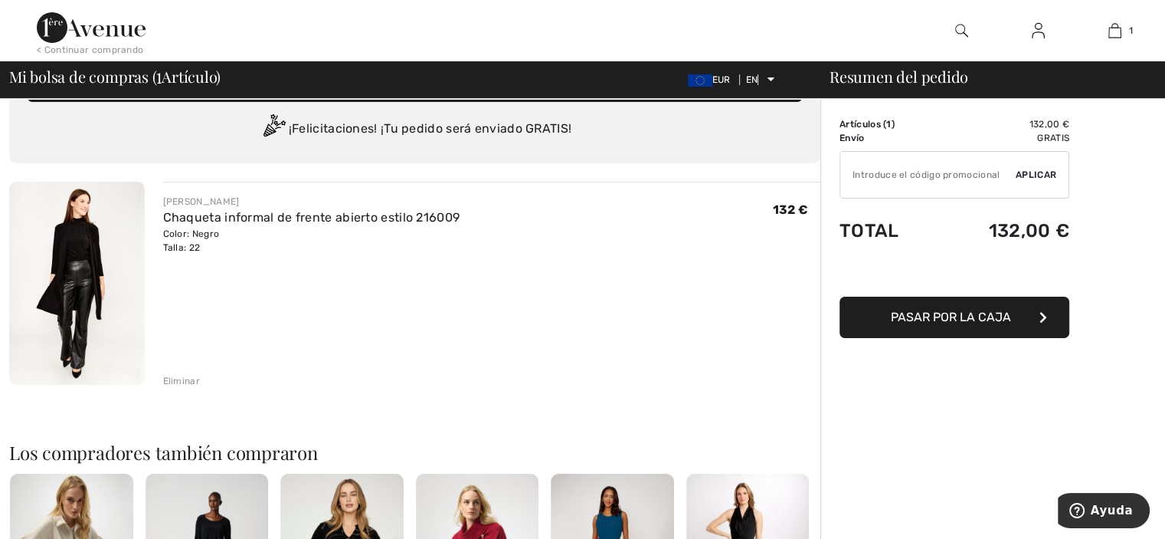
scroll to position [40, 0]
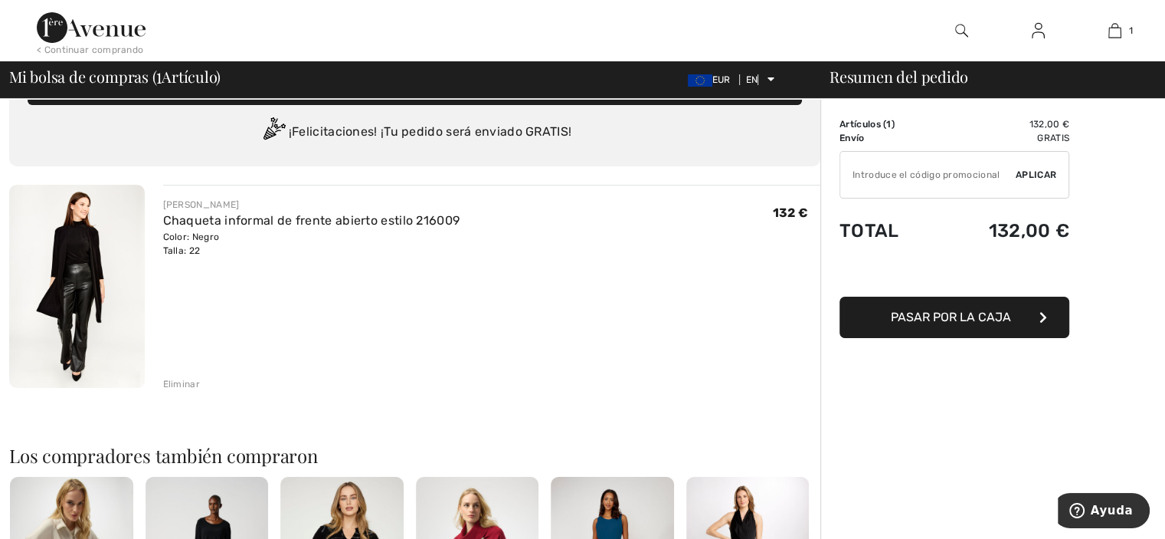
click at [1037, 171] on font "Aplicar" at bounding box center [1036, 174] width 41 height 11
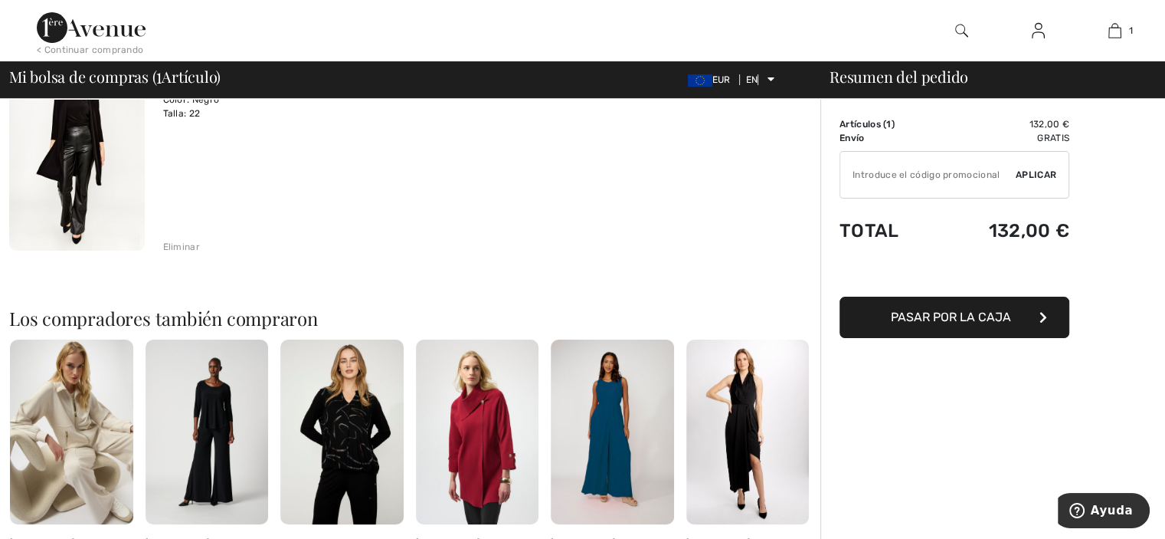
scroll to position [0, 0]
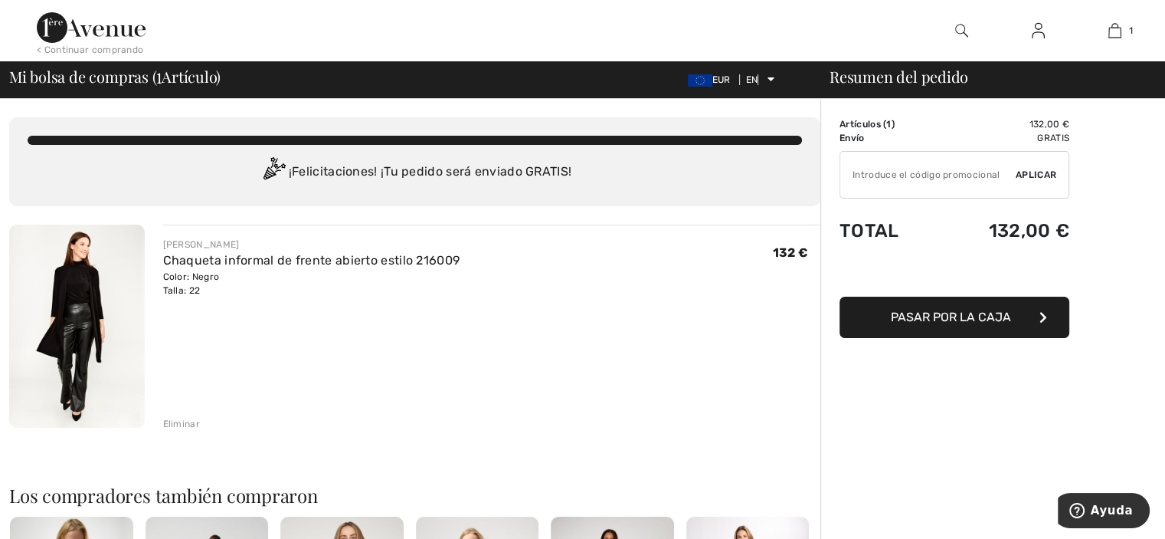
click at [103, 33] on img at bounding box center [91, 27] width 109 height 31
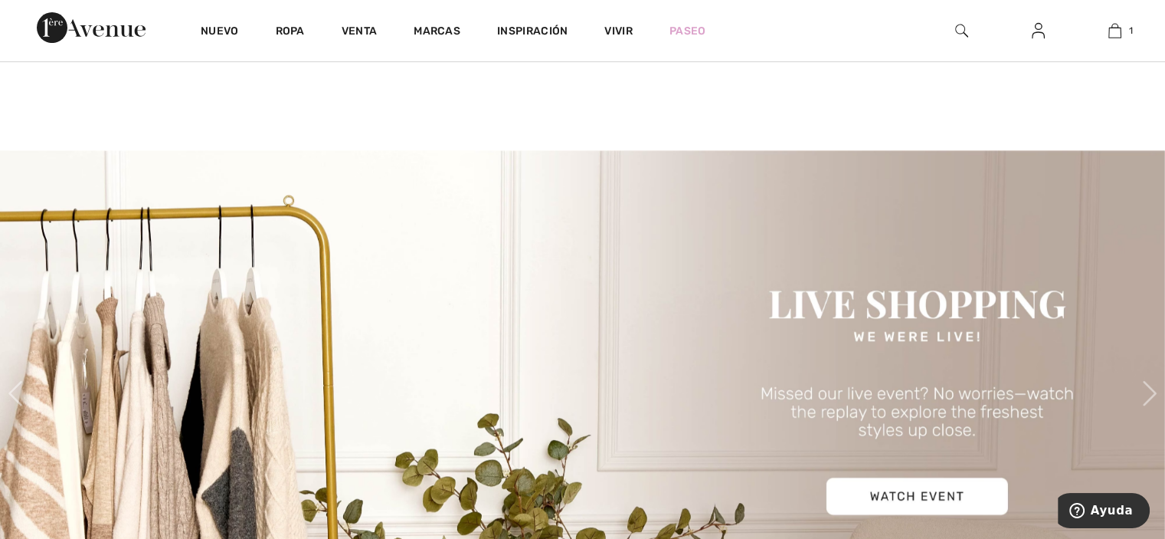
scroll to position [519, 0]
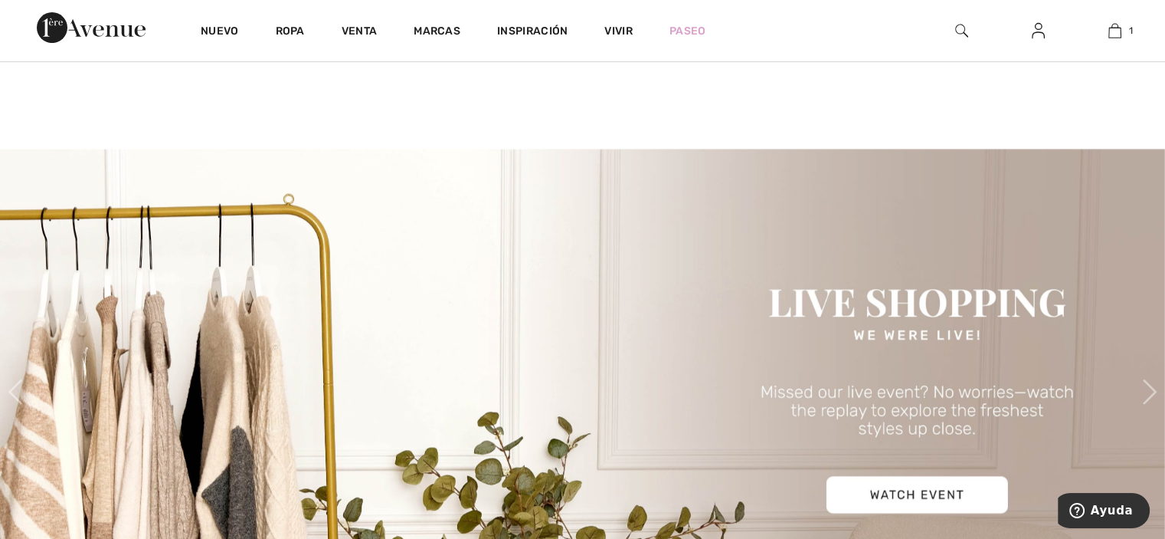
click at [101, 38] on img at bounding box center [91, 27] width 109 height 31
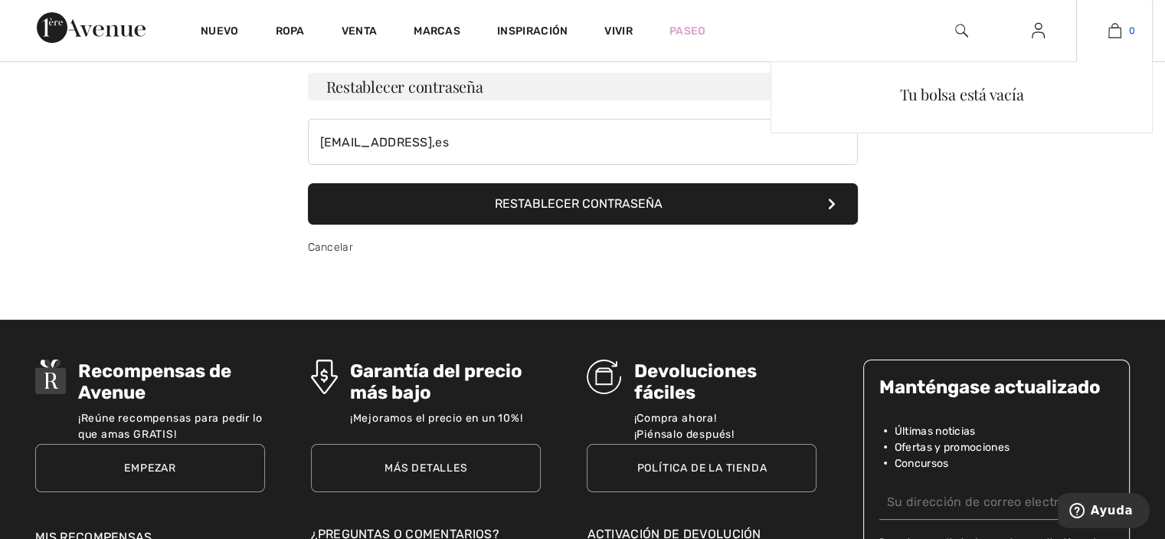
click at [1109, 34] on img at bounding box center [1115, 30] width 13 height 18
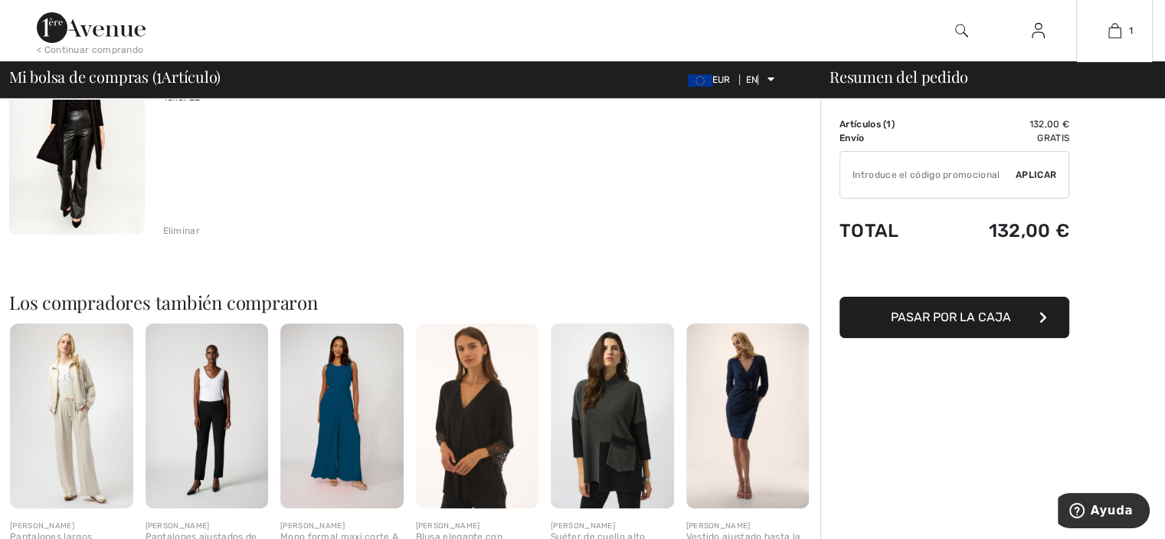
scroll to position [195, 0]
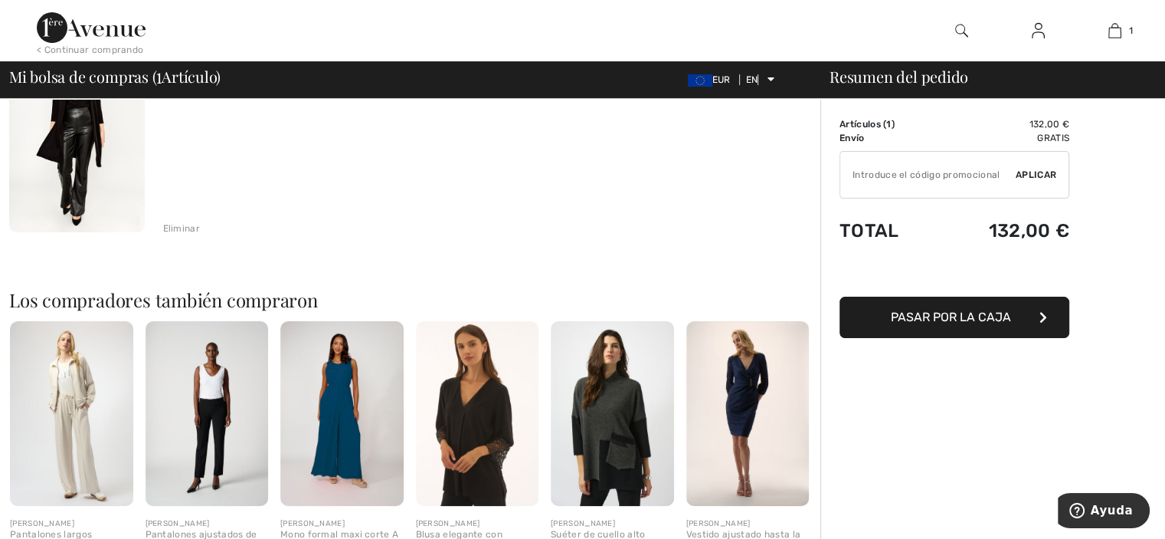
click at [1007, 315] on font "Pasar por la caja" at bounding box center [951, 317] width 120 height 15
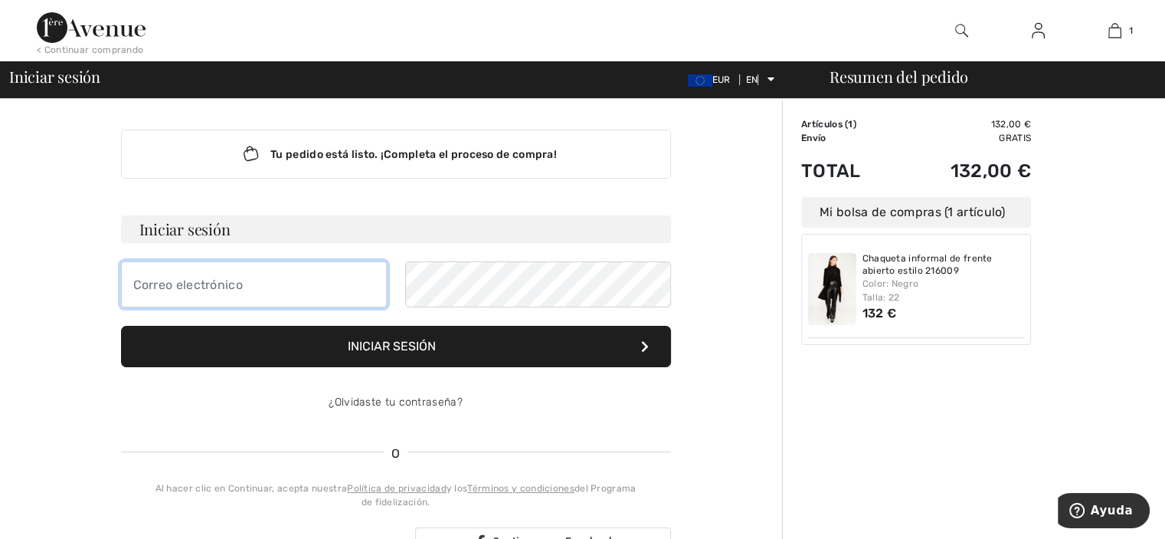
type input "[EMAIL_ADDRESS],es"
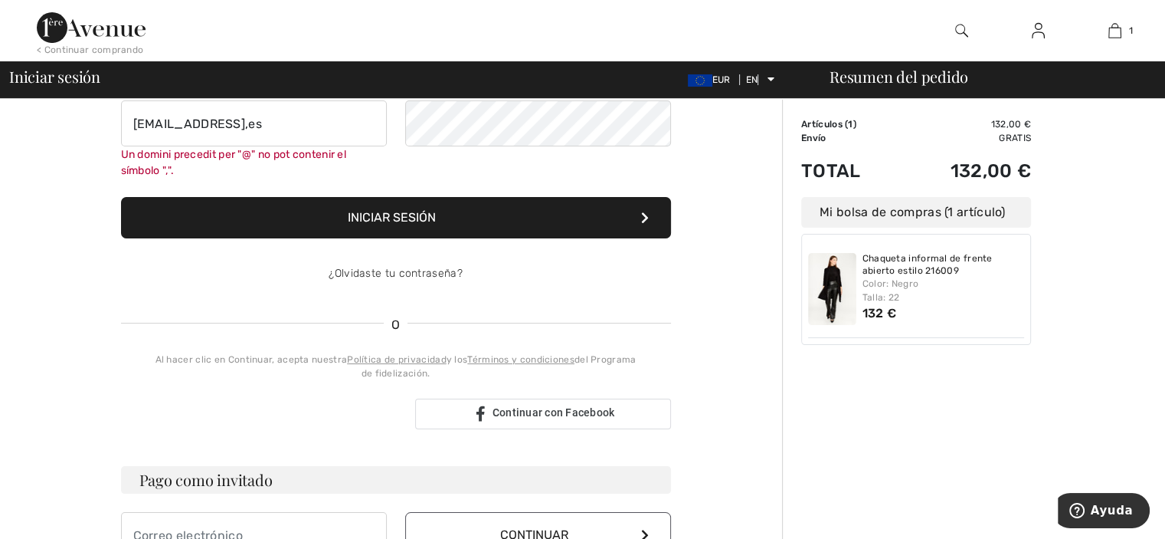
scroll to position [162, 0]
click at [1148, 207] on div "Order Summary Details Artículos ( 1 ) 132,00 € Promo code 0,00 € Envío Gratis T…" at bounding box center [973, 406] width 383 height 938
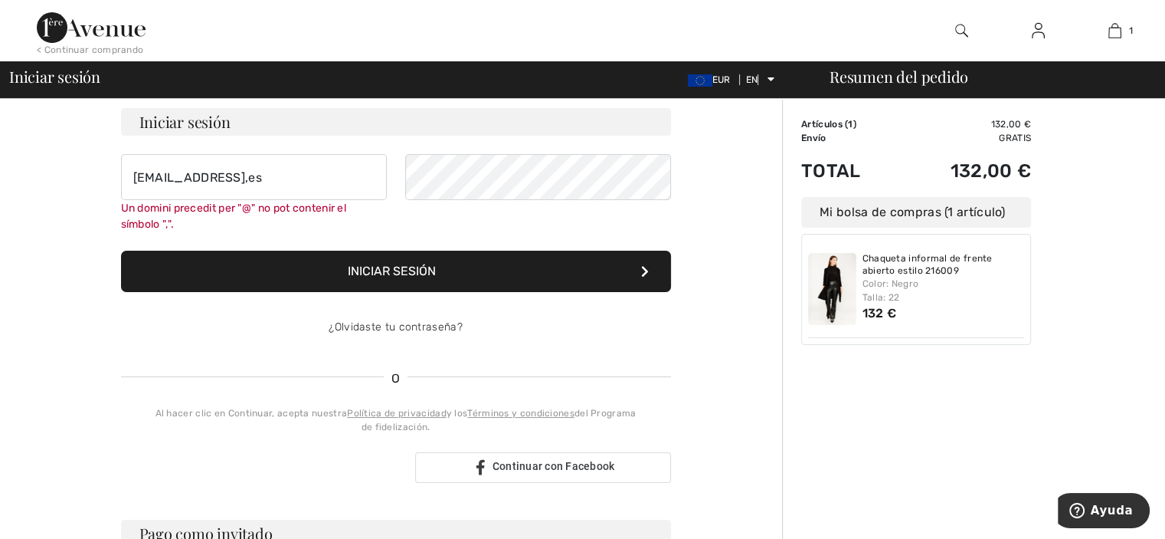
scroll to position [98, 0]
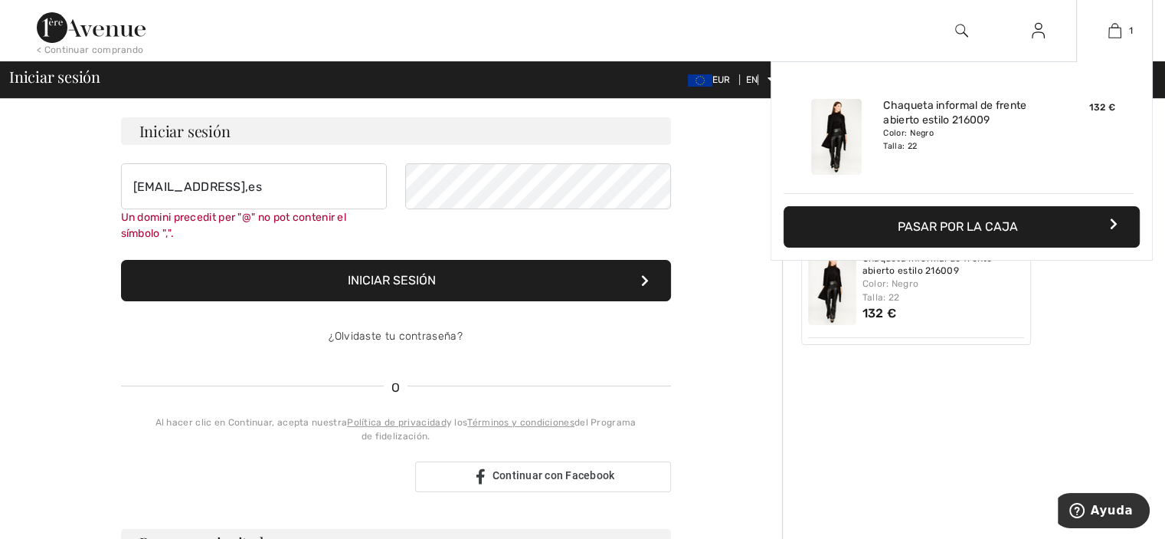
click at [1112, 208] on button "Pasar por la caja" at bounding box center [962, 226] width 356 height 41
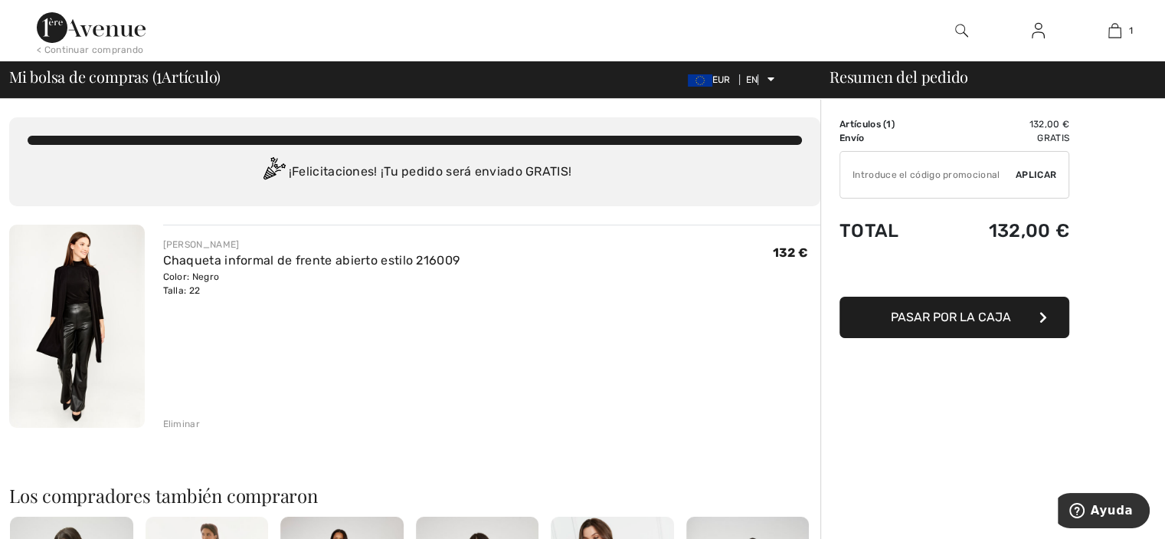
click at [1034, 309] on button "Pasar por la caja" at bounding box center [955, 316] width 230 height 41
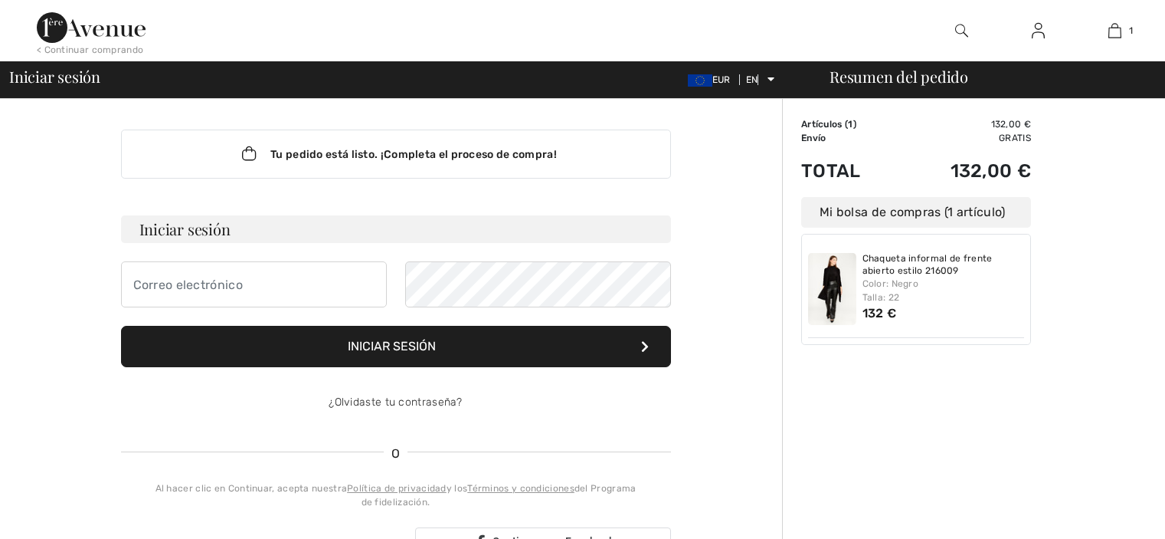
checkbox input "true"
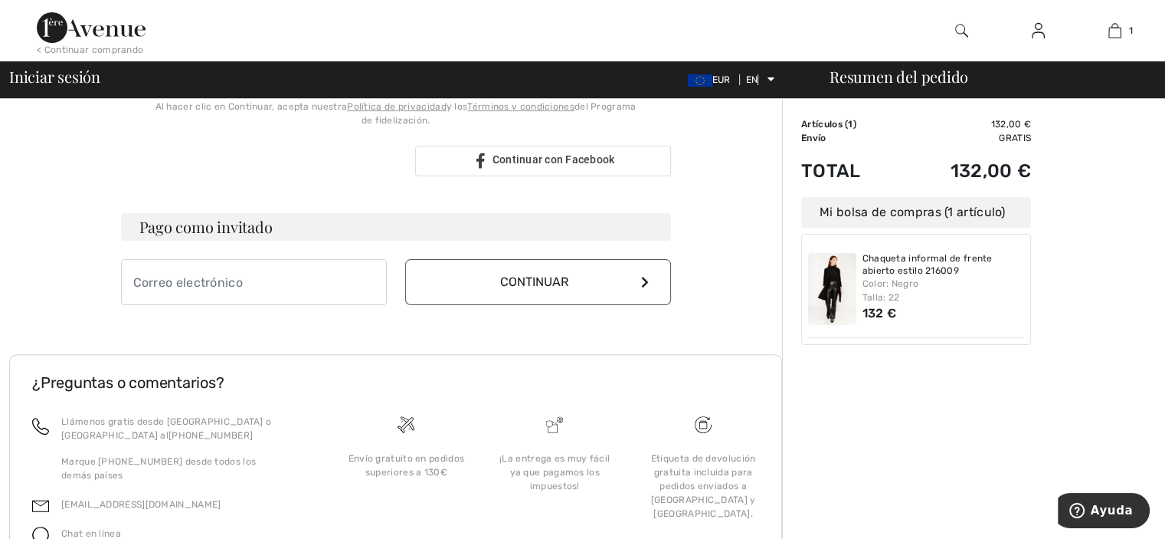
scroll to position [450, 0]
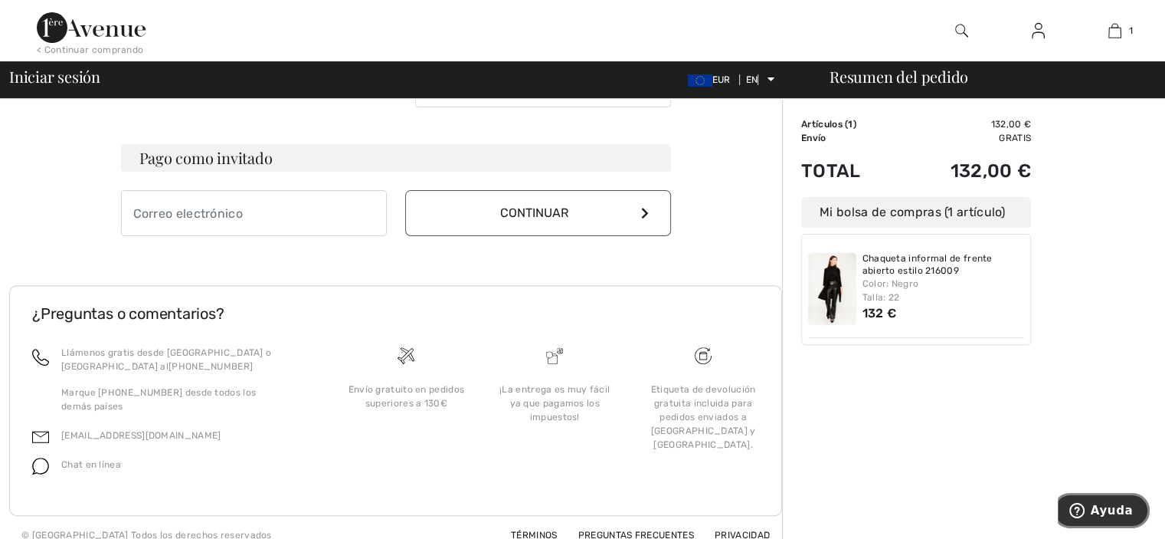
click at [1116, 503] on font "Ayuda" at bounding box center [1112, 510] width 42 height 14
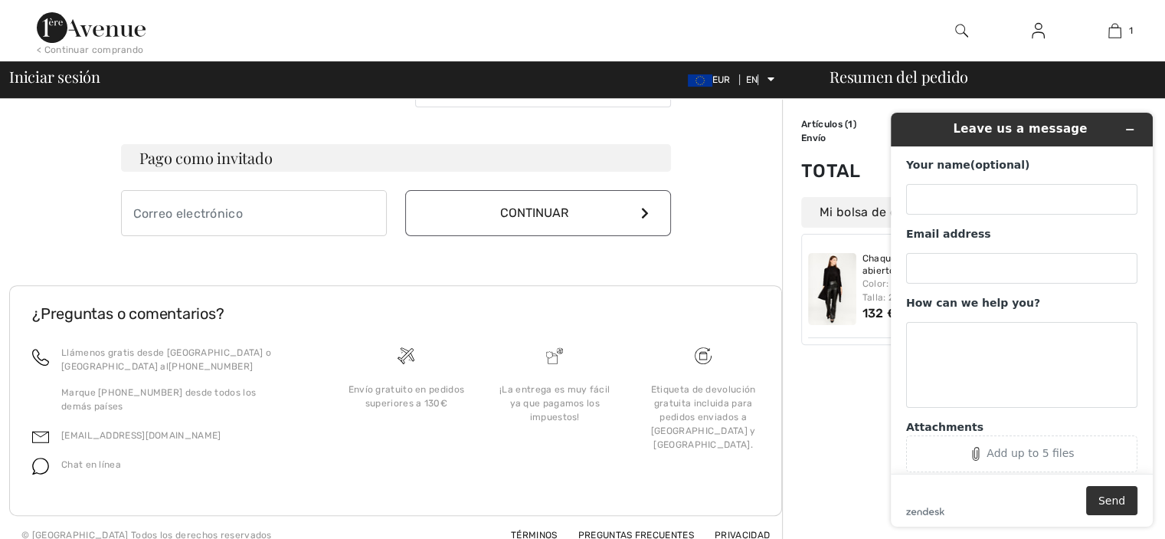
scroll to position [0, 0]
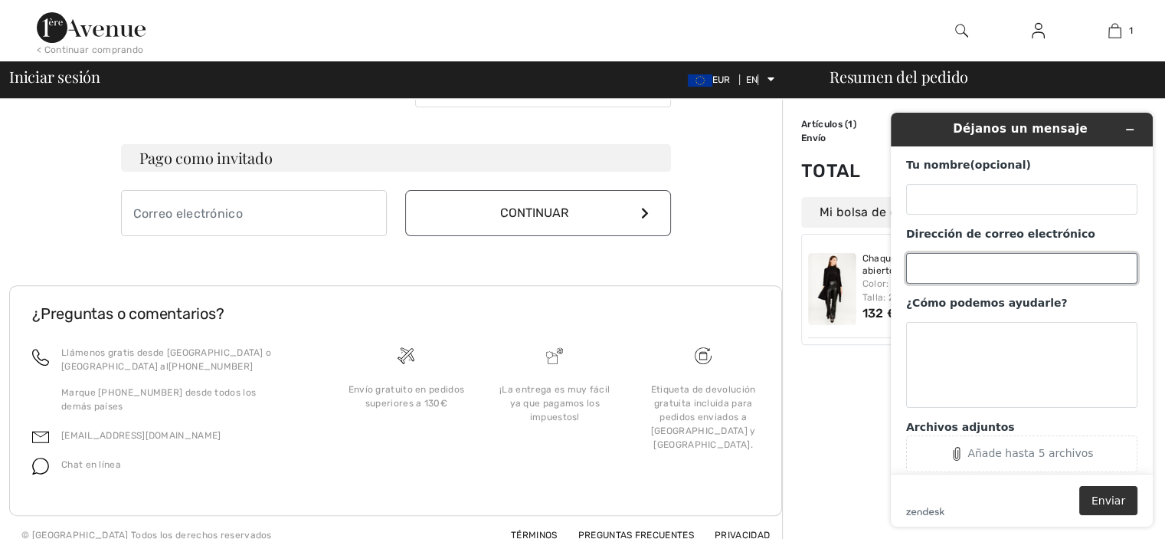
click at [988, 256] on input "Dirección de correo electrónico" at bounding box center [1021, 268] width 231 height 31
type input "mrosator@yahoo.es"
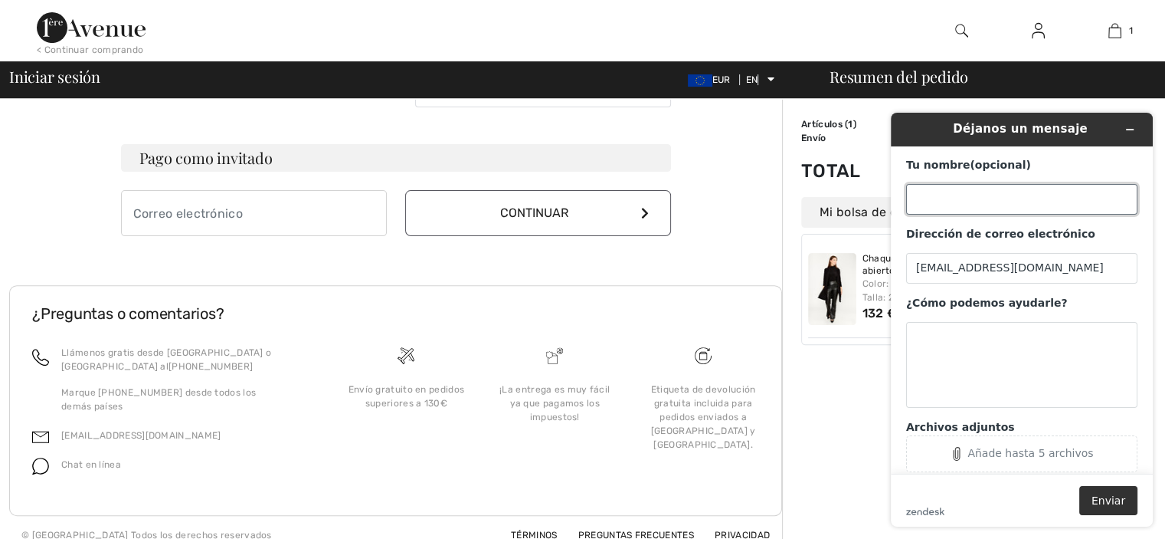
click at [920, 196] on input "Tu nombre (opcional)" at bounding box center [1021, 199] width 231 height 31
type input "rosa tor"
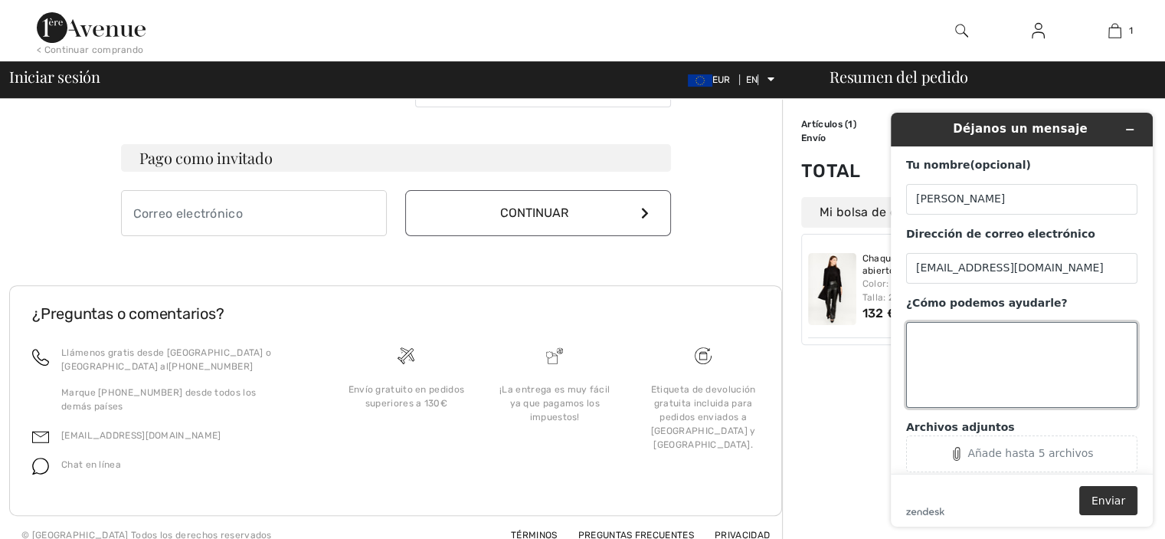
click at [1003, 333] on textarea "¿Cómo podemos ayudarle?" at bounding box center [1021, 365] width 231 height 86
click at [955, 363] on textarea "¿Cómo podemos ayudarle?" at bounding box center [1021, 365] width 231 height 86
drag, startPoint x: 955, startPoint y: 363, endPoint x: 1010, endPoint y: 438, distance: 92.7
click at [1010, 438] on div "Tu nombre (opcional) rosa tor Dirección de correo electrónico mrosator@yahoo.es…" at bounding box center [1021, 315] width 231 height 314
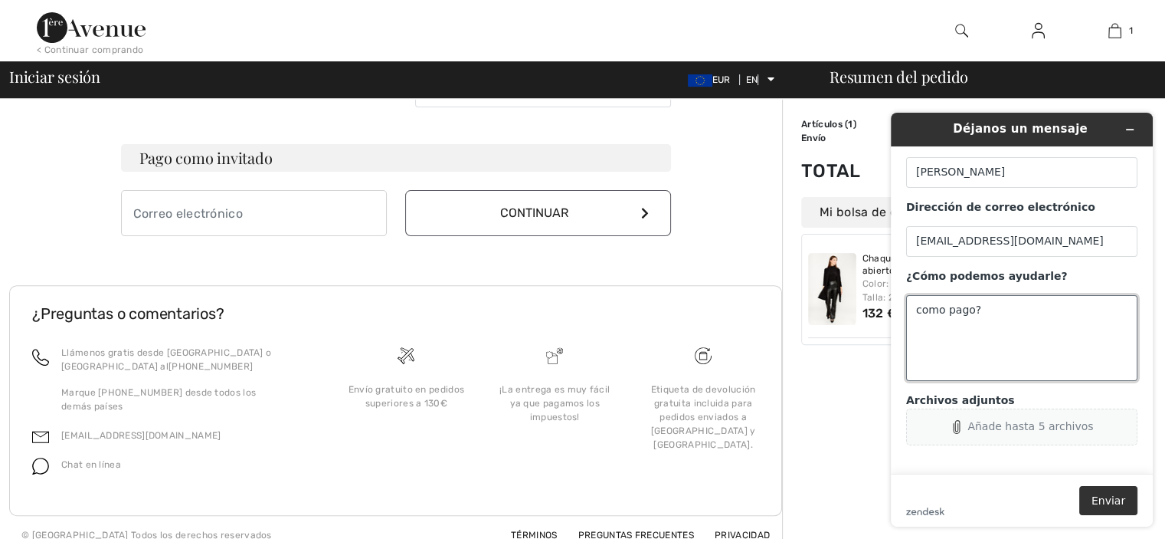
scroll to position [26, 0]
type textarea "como pago?"
drag, startPoint x: 1010, startPoint y: 439, endPoint x: 1110, endPoint y: 495, distance: 114.9
click at [1110, 495] on font "Enviar" at bounding box center [1109, 500] width 34 height 12
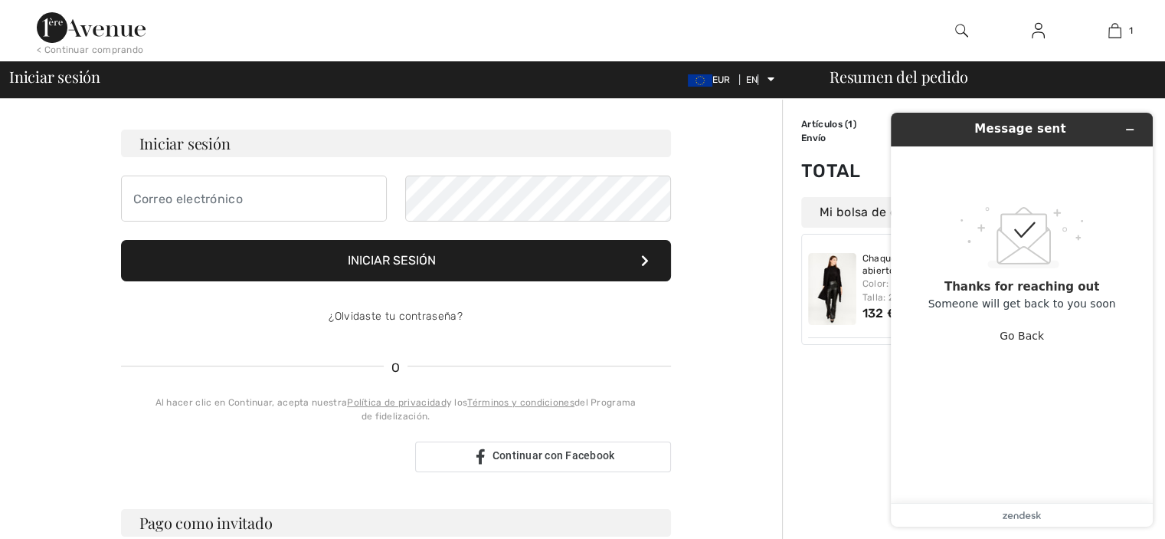
scroll to position [87, 0]
click at [1067, 300] on p "Someone will get back to you soon" at bounding box center [1023, 303] width 188 height 12
click at [1081, 315] on div ".custom-cls-1{fill:#ccc;}.cls-2{fill:#cccccb;}.cls-3{fill:#f8f8f8;}.cls-4{fill:…" at bounding box center [1021, 278] width 231 height 241
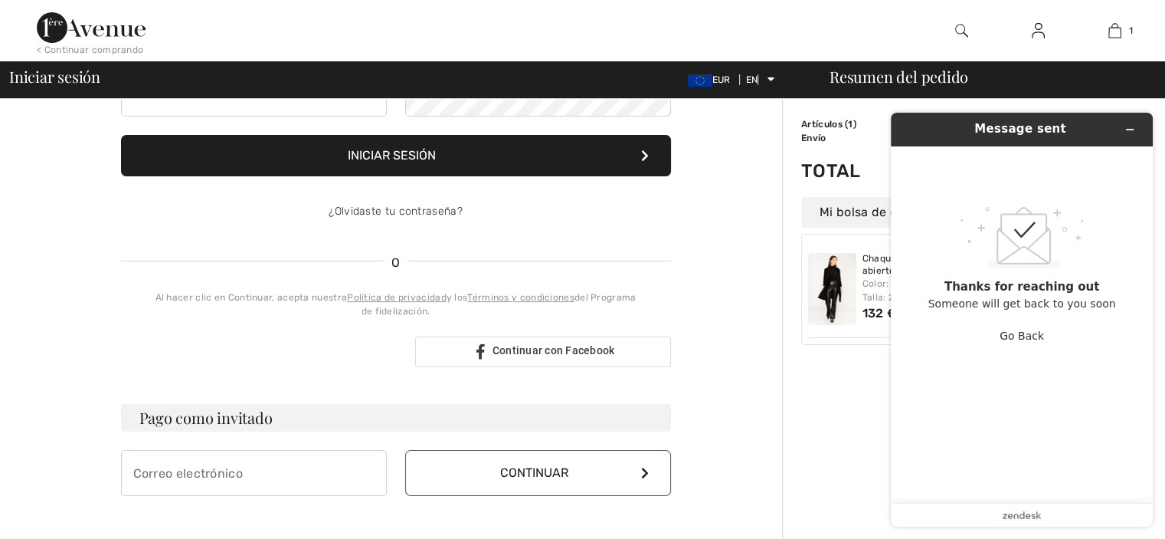
scroll to position [221, 0]
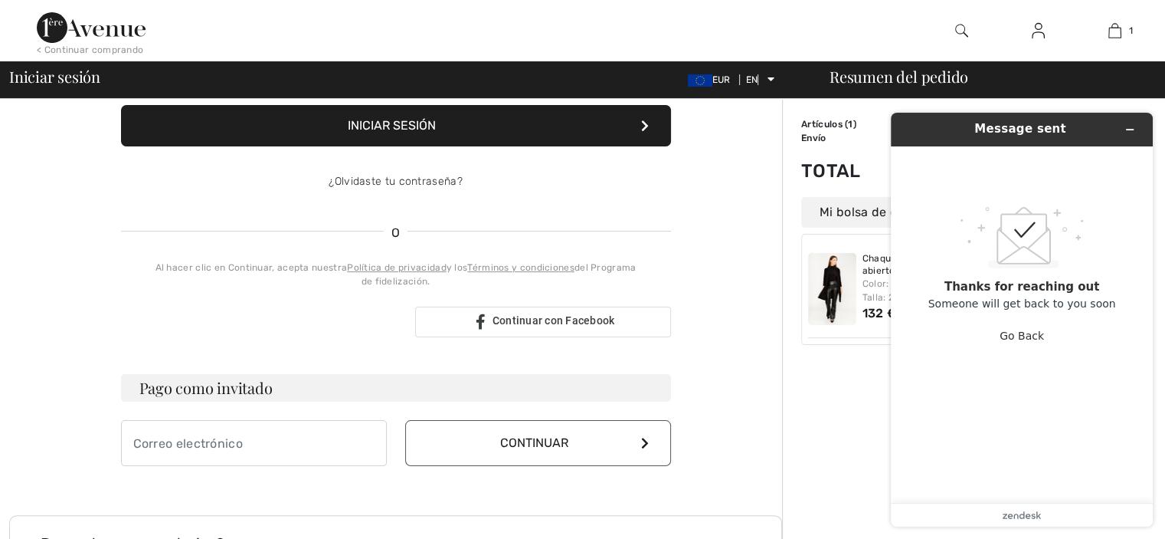
click at [1073, 483] on main ".custom-cls-1{fill:#ccc;}.cls-2{fill:#cccccb;}.cls-3{fill:#f8f8f8;}.cls-4{fill:…" at bounding box center [1024, 324] width 251 height 356
type input "mrosator@yahoo,es"
click at [588, 303] on div "Iniciar sesión mrosator@yahoo,es Iniciar sesión ¿Olvidaste tu contraseña? O Al …" at bounding box center [396, 166] width 550 height 342
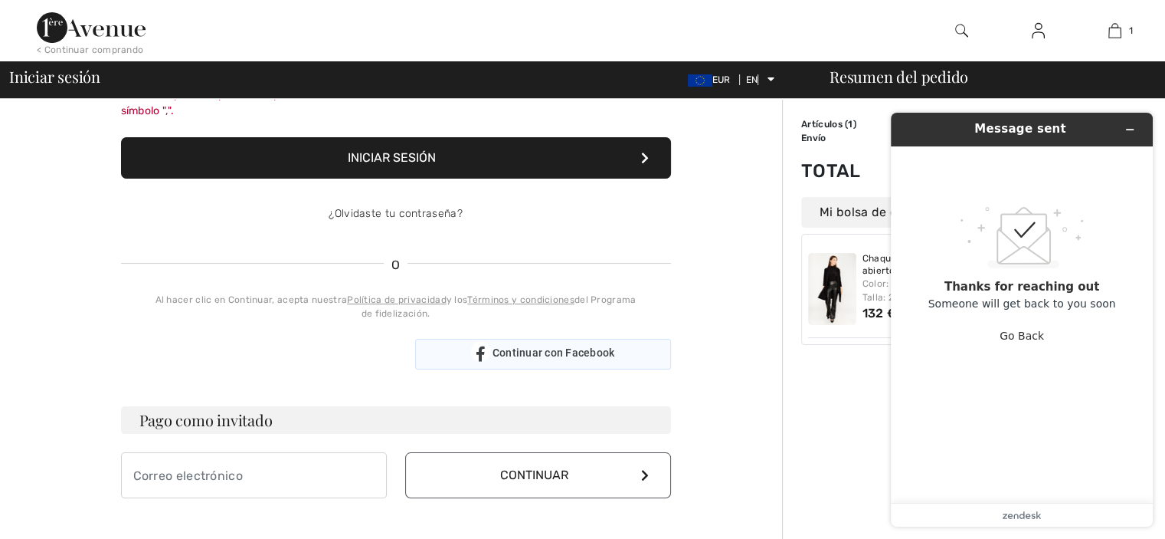
click at [578, 346] on font "Continuar con Facebook" at bounding box center [554, 352] width 123 height 12
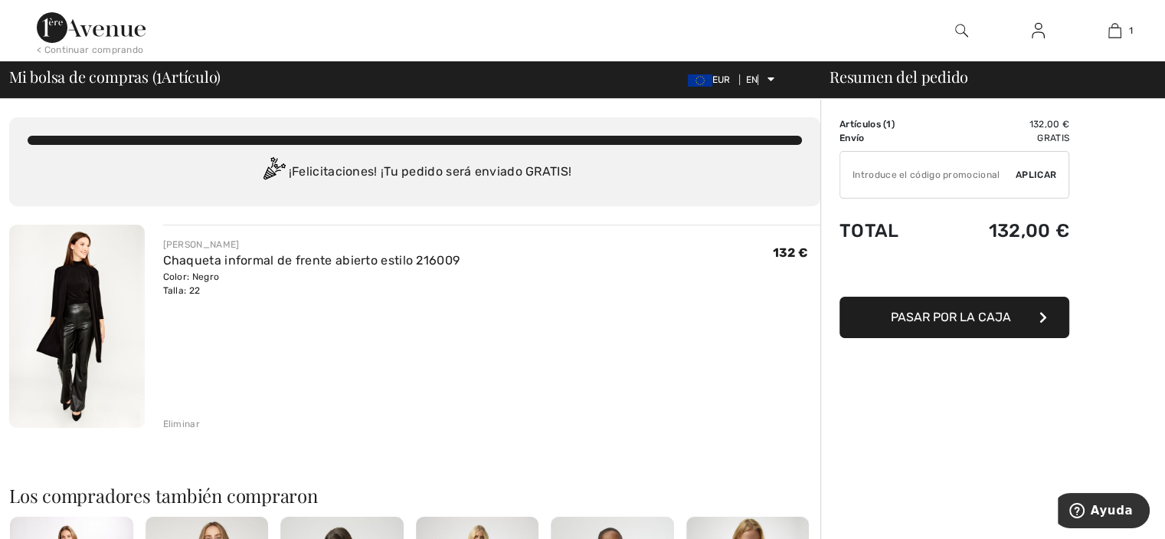
click at [1005, 324] on button "Pasar por la caja" at bounding box center [955, 316] width 230 height 41
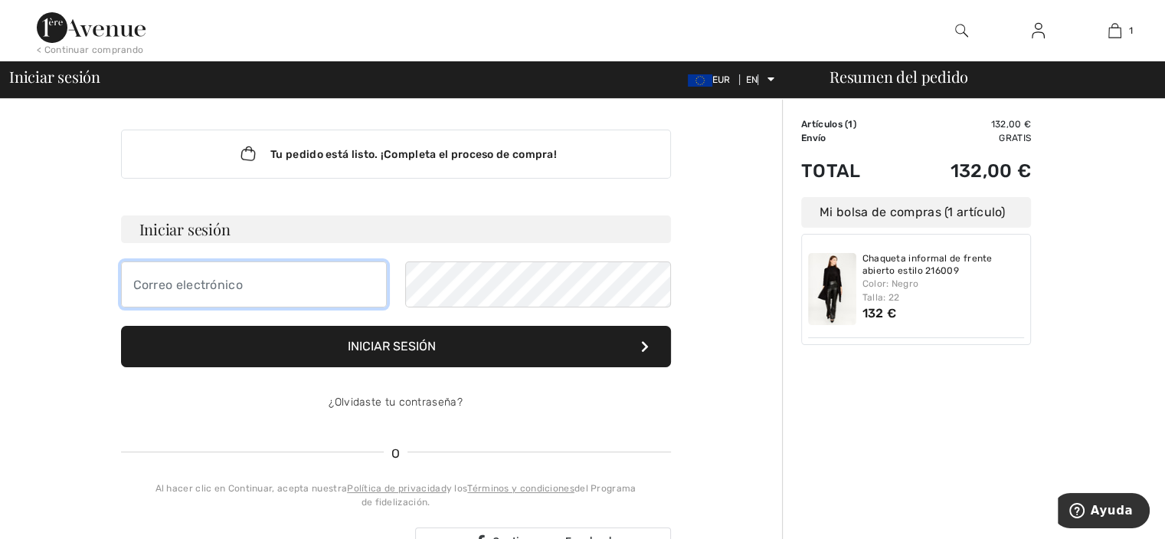
type input "[EMAIL_ADDRESS],es"
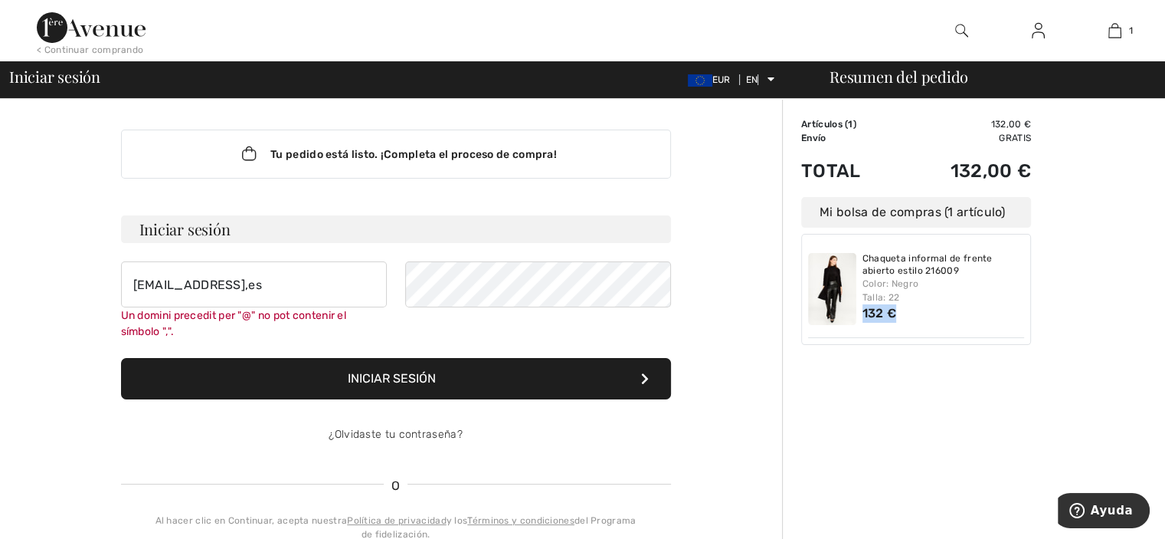
drag, startPoint x: 0, startPoint y: 0, endPoint x: 1054, endPoint y: 306, distance: 1097.9
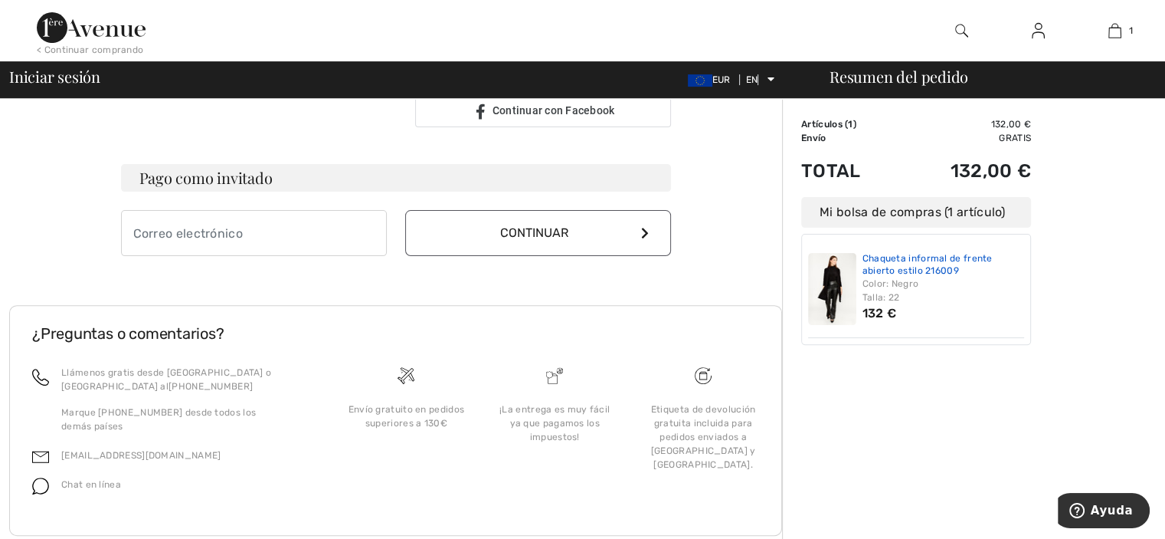
scroll to position [483, 0]
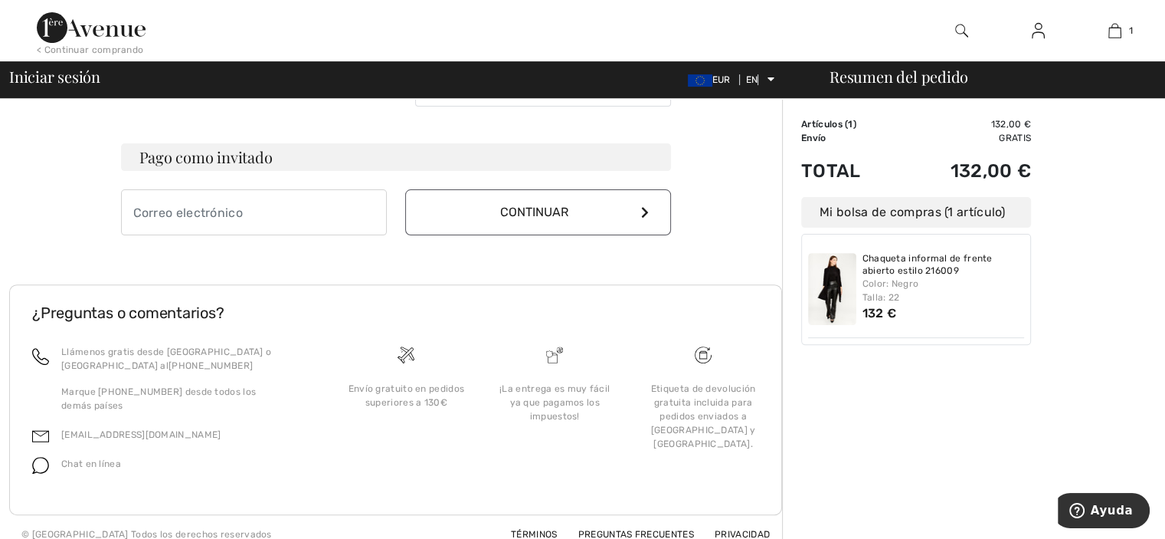
click at [960, 27] on img at bounding box center [961, 30] width 13 height 18
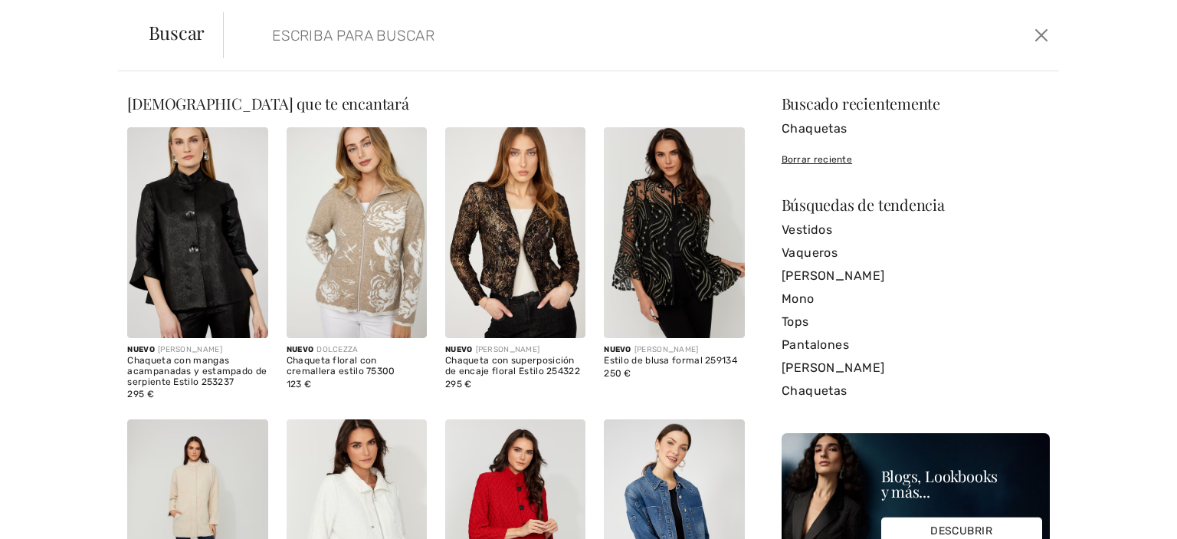
scroll to position [0, 0]
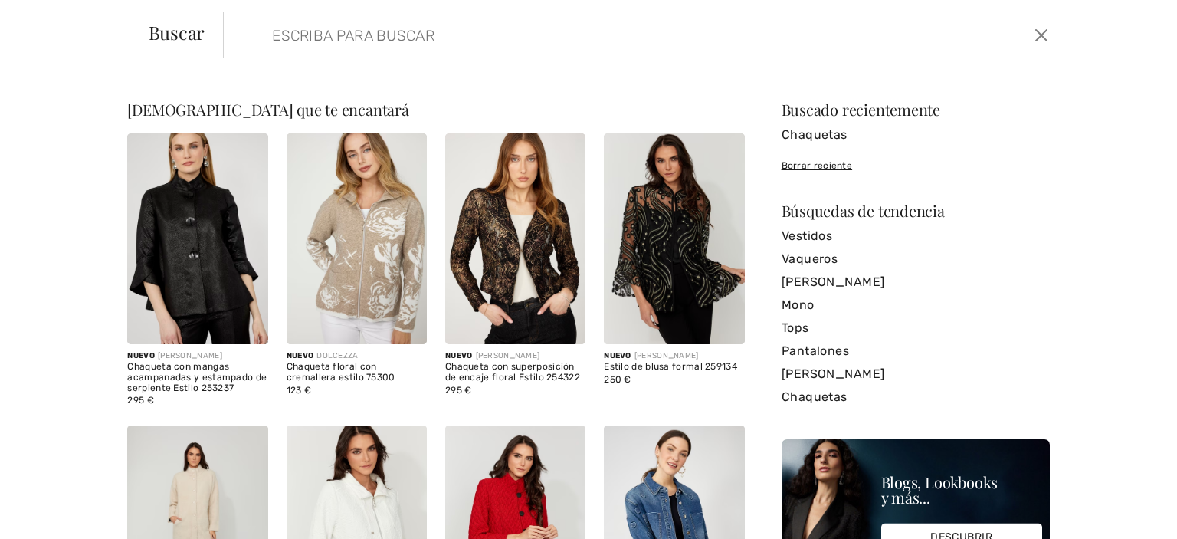
click at [437, 38] on input "search" at bounding box center [548, 35] width 577 height 46
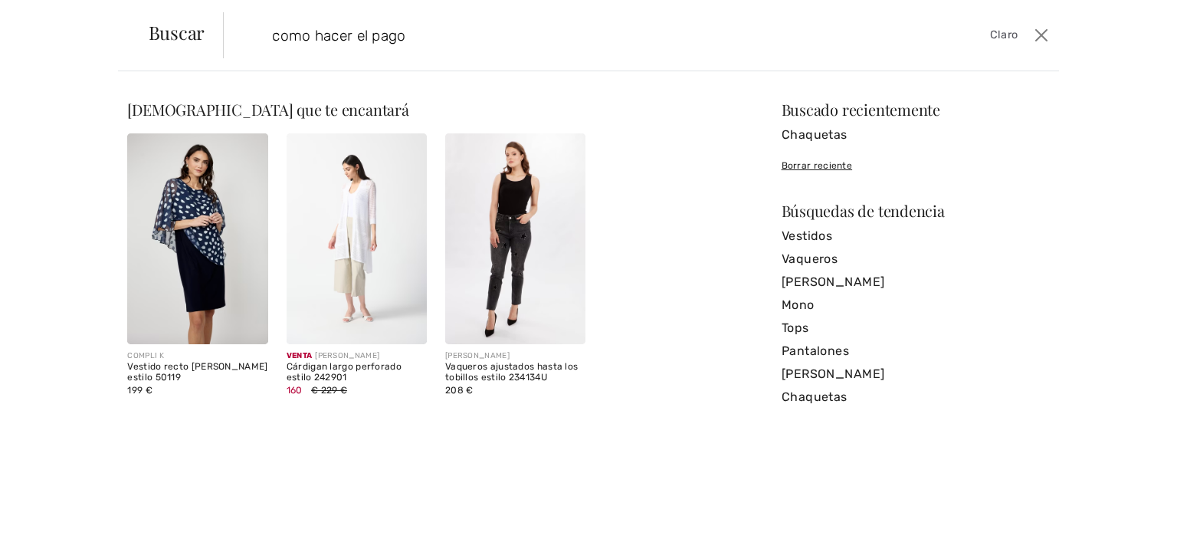
type input "como hacer el pago"
click at [207, 231] on img at bounding box center [197, 238] width 140 height 211
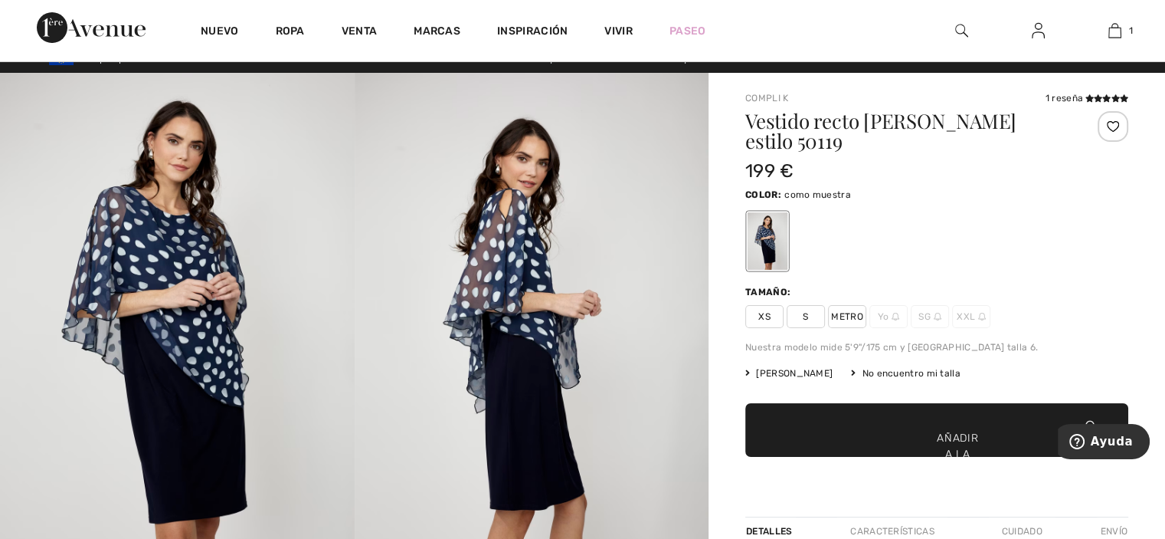
scroll to position [21, 0]
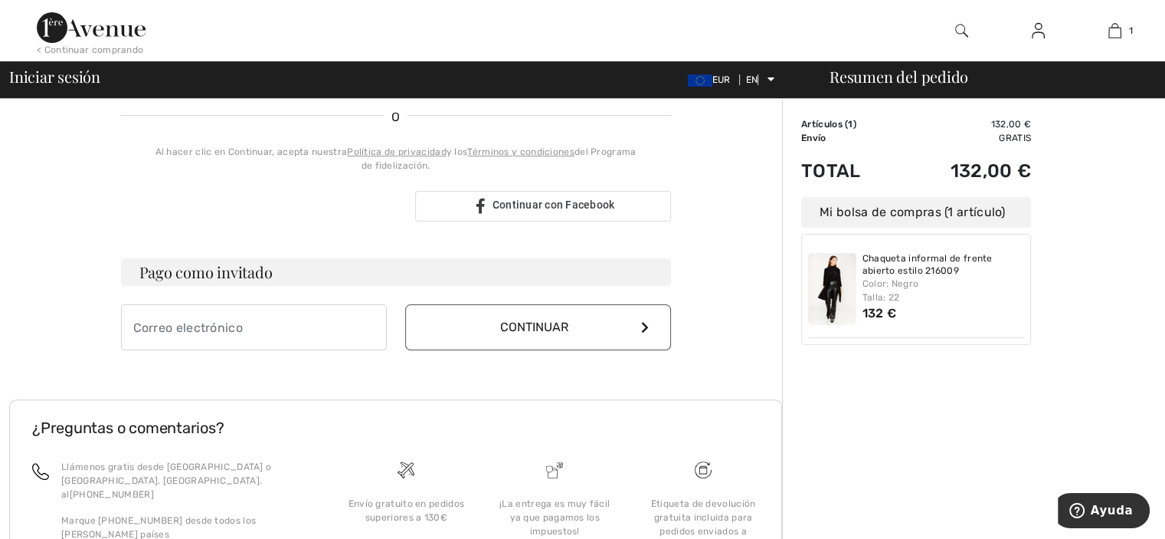
scroll to position [340, 0]
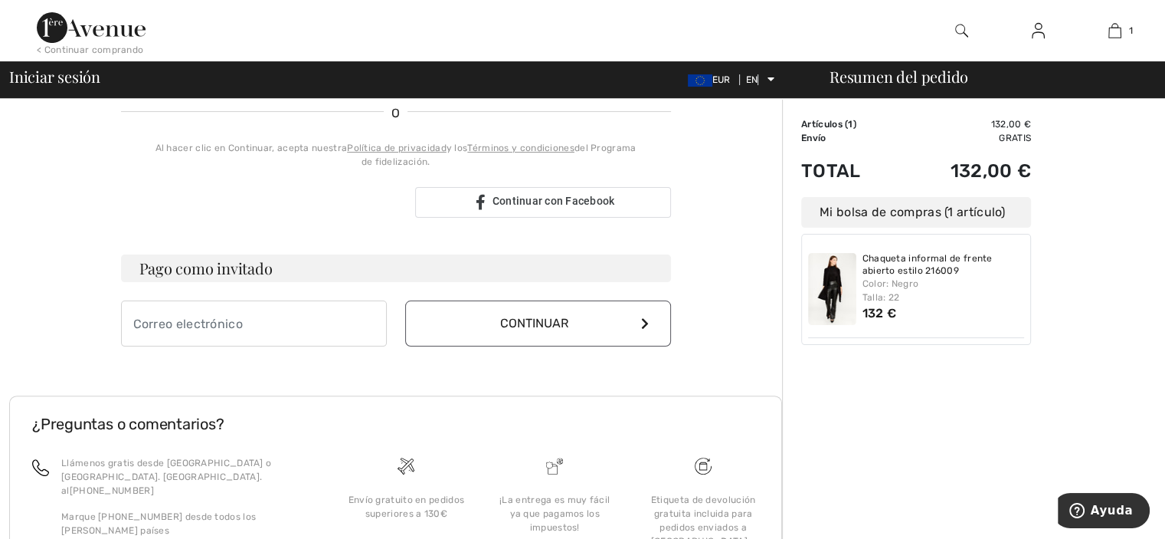
click at [681, 415] on h3 "¿Preguntas o comentarios?" at bounding box center [395, 423] width 727 height 16
click at [526, 415] on h3 "¿Preguntas o comentarios?" at bounding box center [395, 423] width 727 height 16
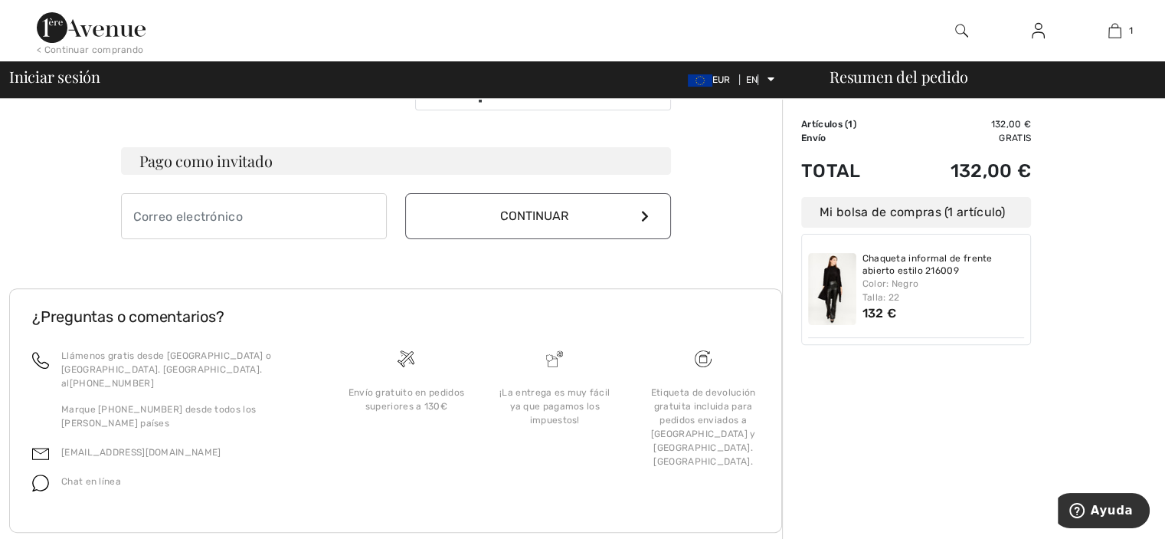
scroll to position [450, 0]
click at [673, 538] on font "Preguntas frecuentes" at bounding box center [636, 548] width 116 height 11
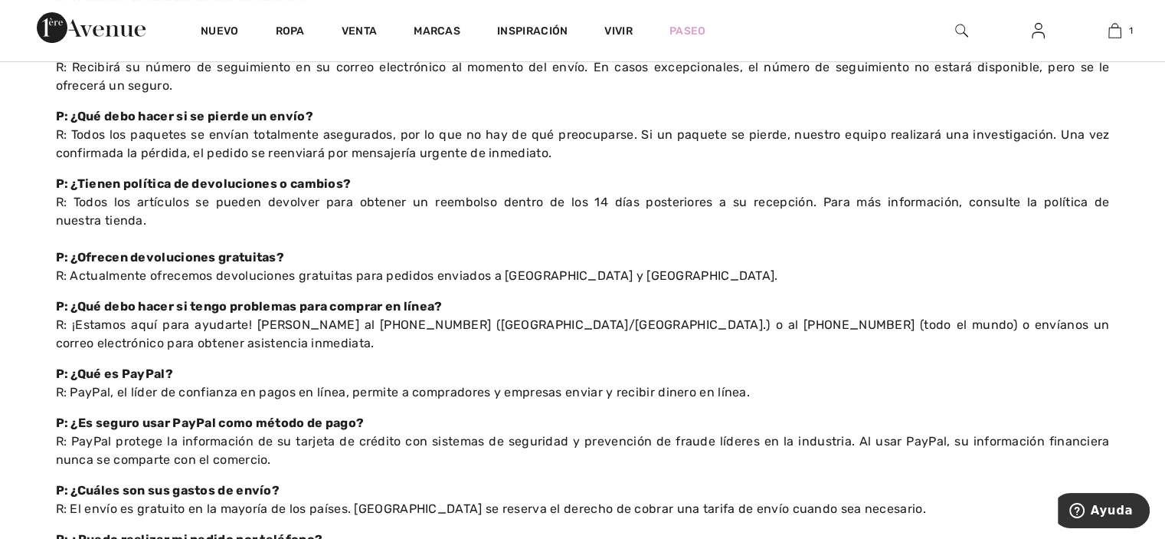
scroll to position [241, 0]
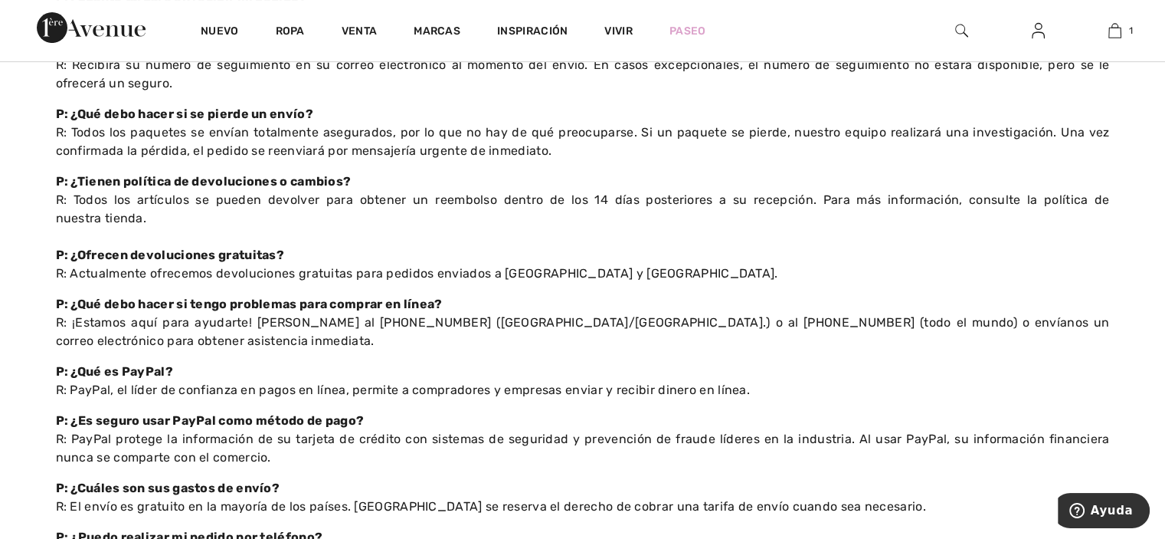
click at [673, 528] on div "P: ¿Puedo realizar mi pedido por teléfono?" at bounding box center [583, 537] width 1054 height 18
click at [686, 445] on p "P: ¿Es seguro usar PayPal como método de pago? R: PayPal protege la información…" at bounding box center [583, 438] width 1054 height 55
click at [690, 431] on font "R: PayPal protege la información de su tarjeta de crédito con sistemas de segur…" at bounding box center [583, 447] width 1054 height 33
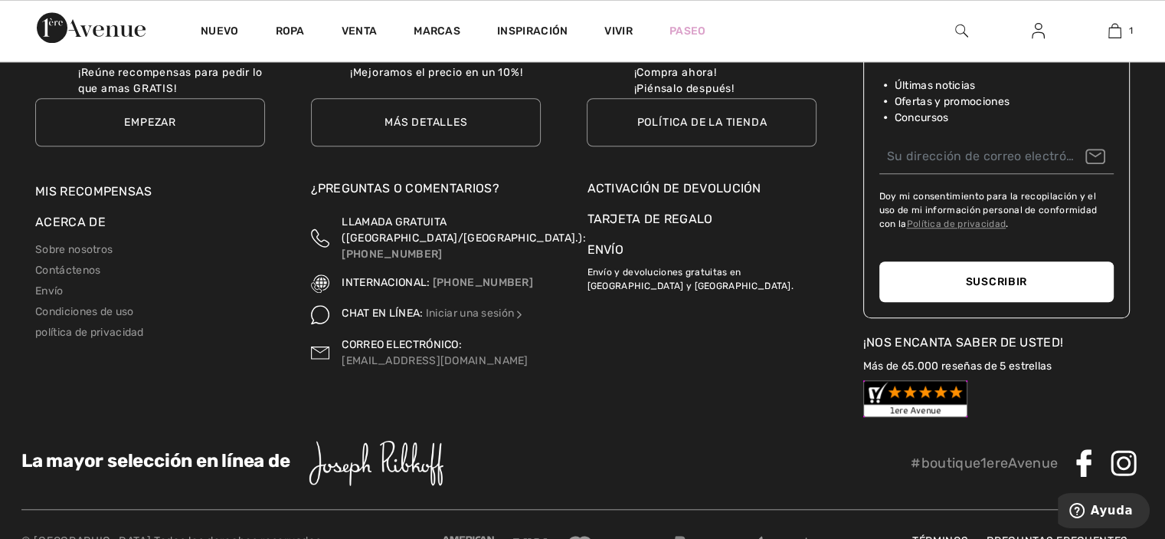
scroll to position [1314, 0]
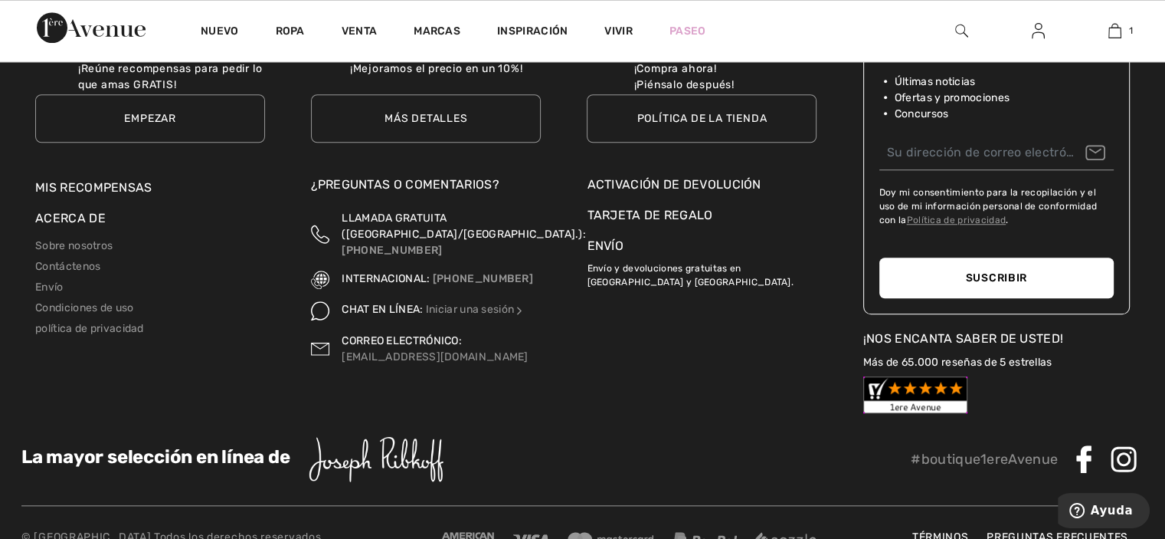
click at [523, 534] on img at bounding box center [530, 539] width 35 height 11
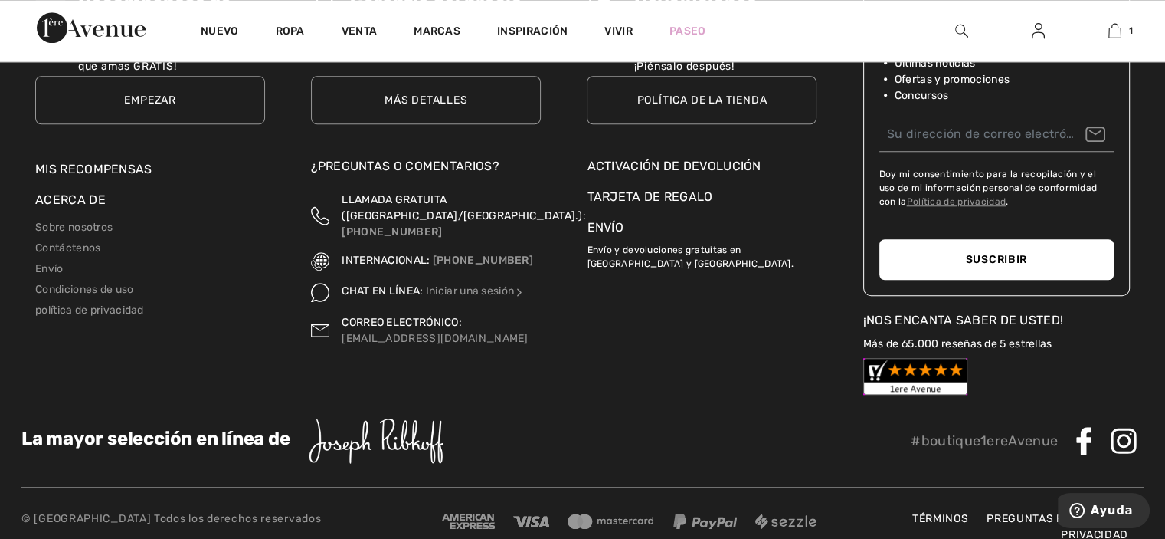
click at [526, 516] on img at bounding box center [530, 521] width 35 height 11
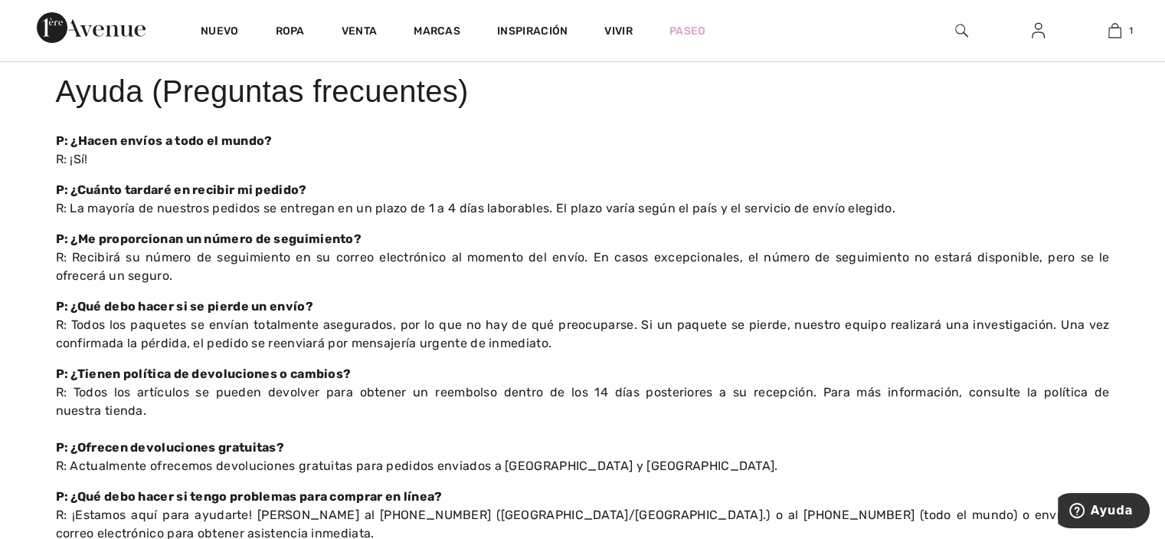
scroll to position [51, 0]
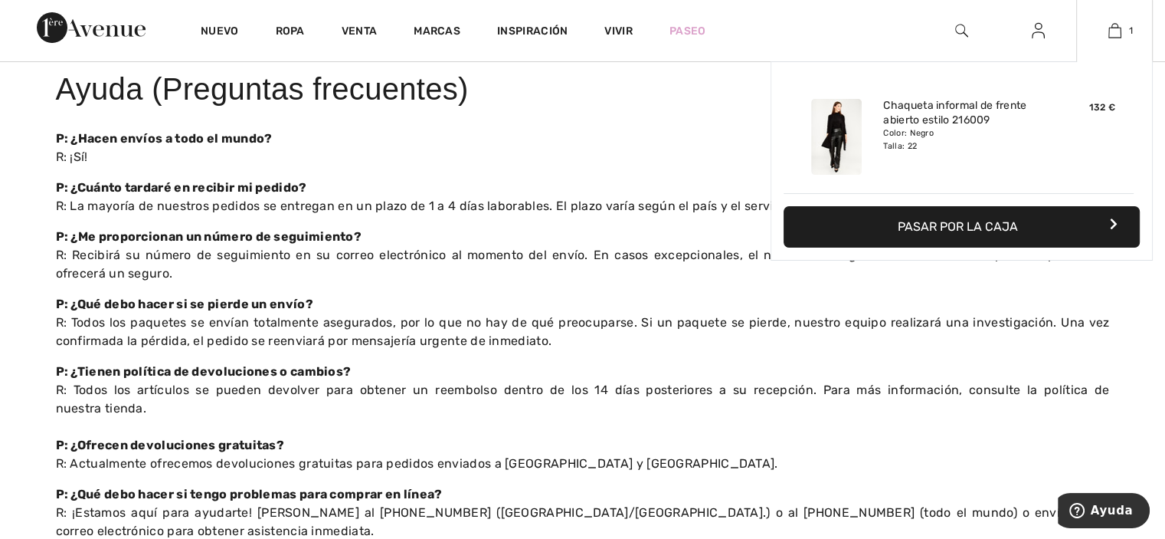
click at [1122, 215] on button "Pasar por la caja" at bounding box center [962, 226] width 356 height 41
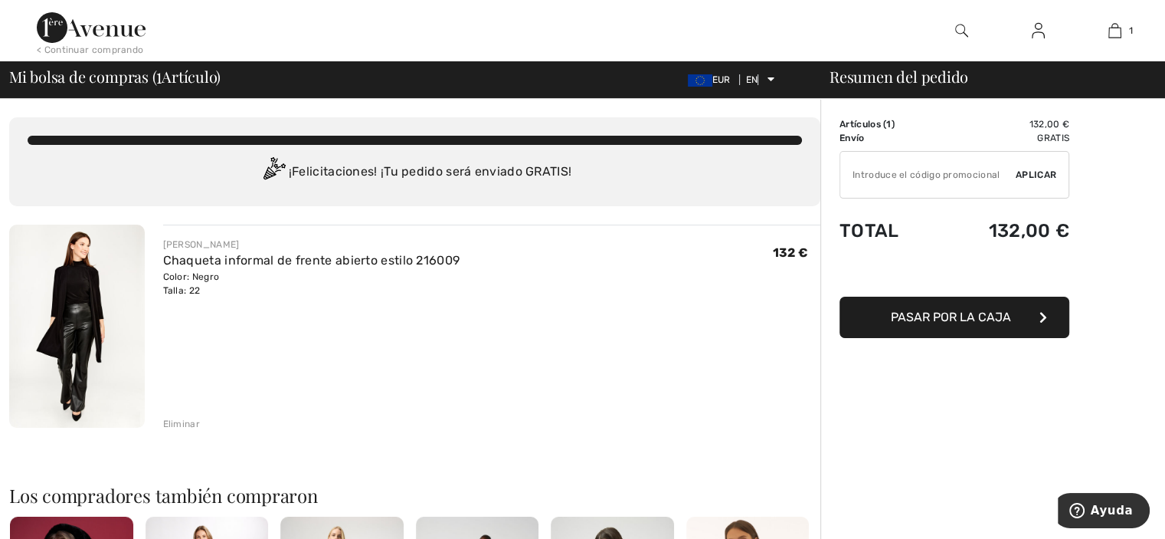
click at [1030, 310] on button "Pasar por la caja" at bounding box center [955, 316] width 230 height 41
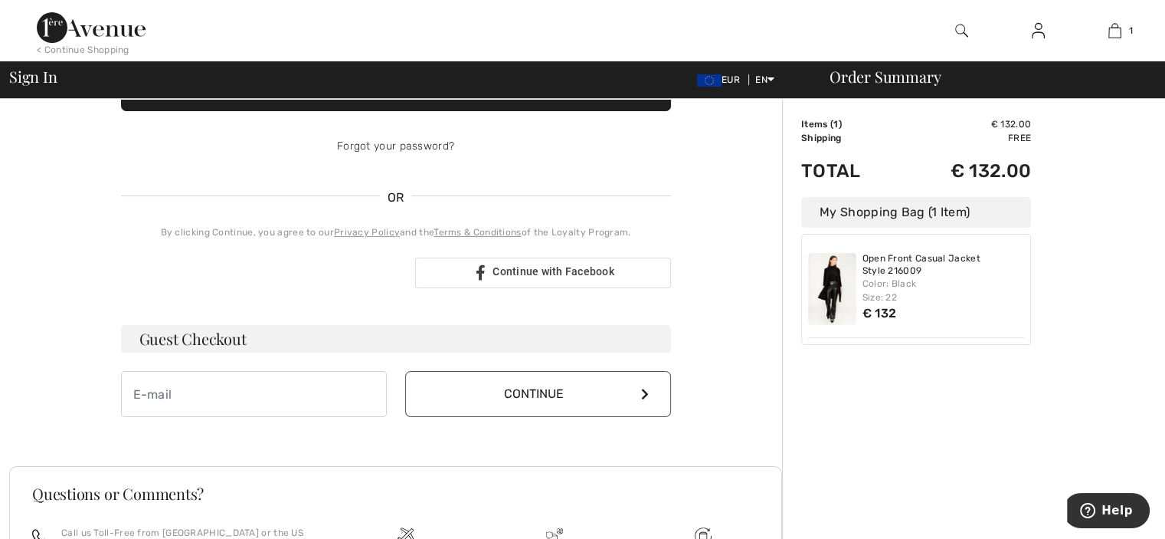
scroll to position [257, 0]
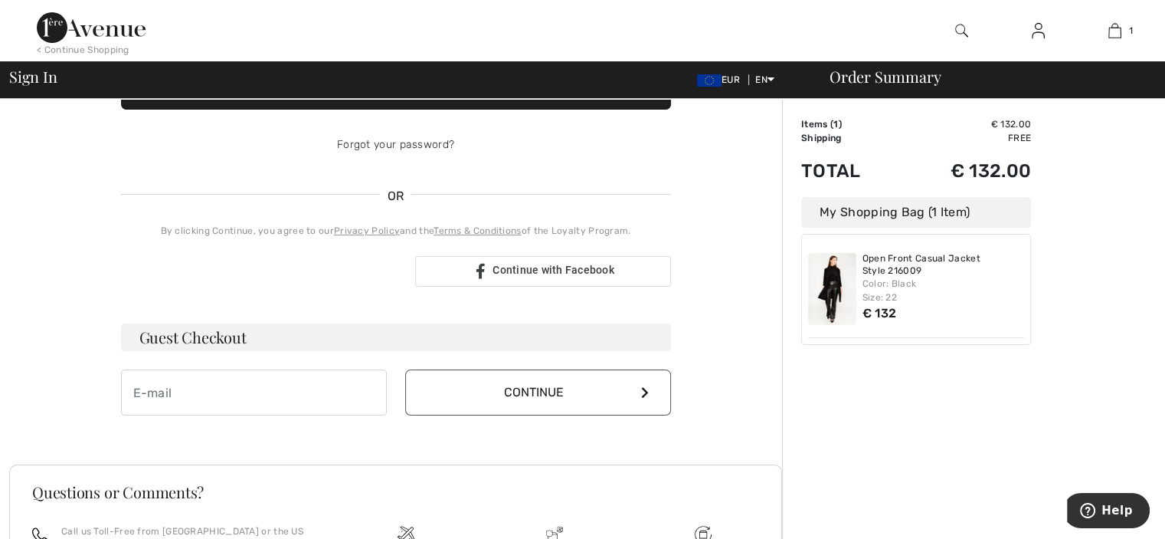
type input "[EMAIL_ADDRESS],es"
click at [282, 391] on input "email" at bounding box center [254, 392] width 266 height 46
click at [282, 407] on input "email" at bounding box center [254, 393] width 266 height 46
type input "[EMAIL_ADDRESS],es"
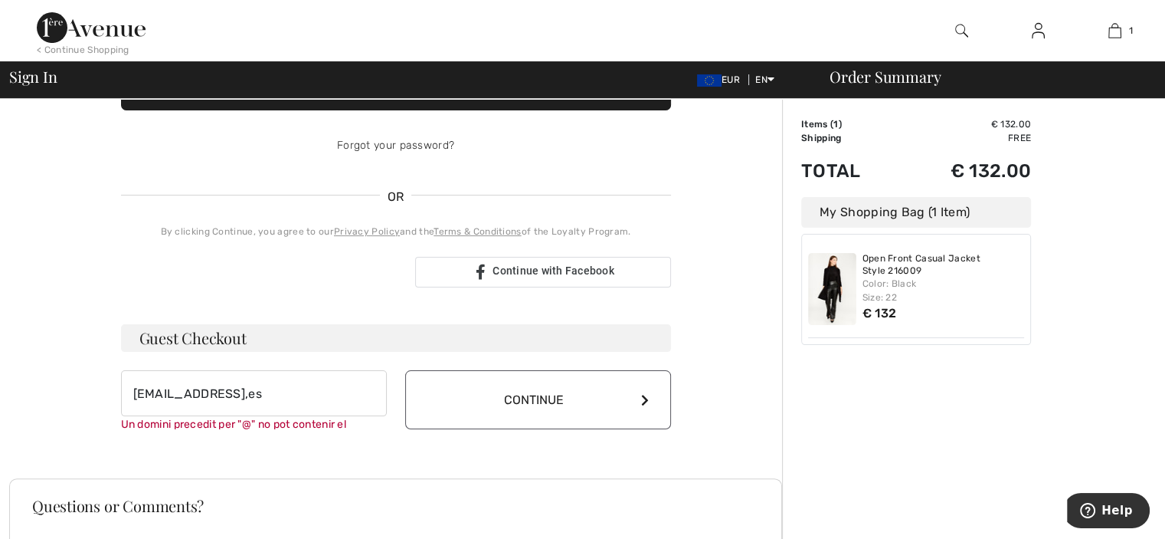
click at [518, 400] on button "Continue" at bounding box center [538, 399] width 266 height 59
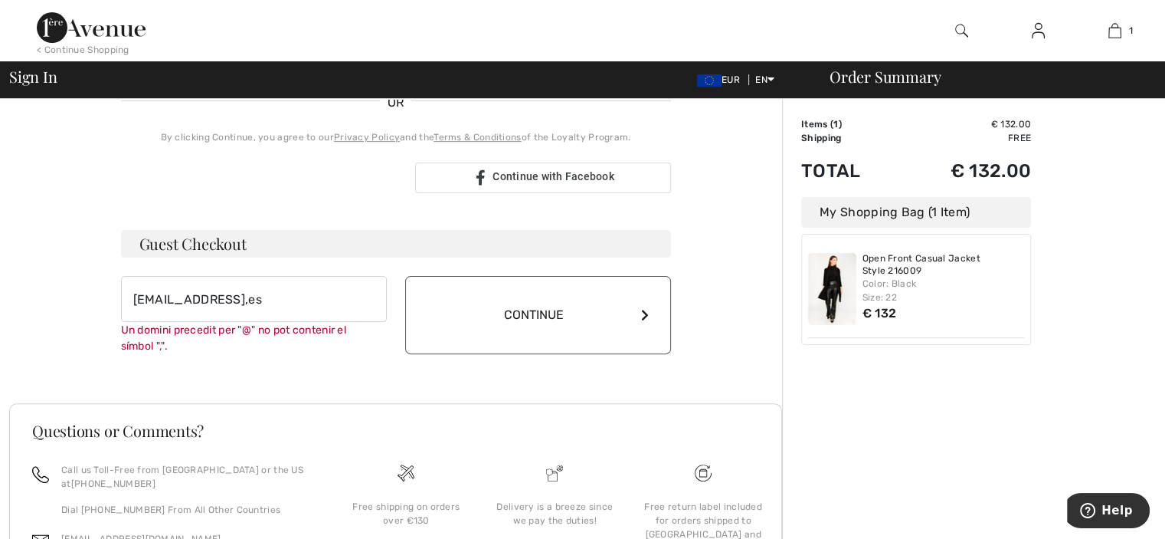
scroll to position [355, 0]
